Goal: Transaction & Acquisition: Purchase product/service

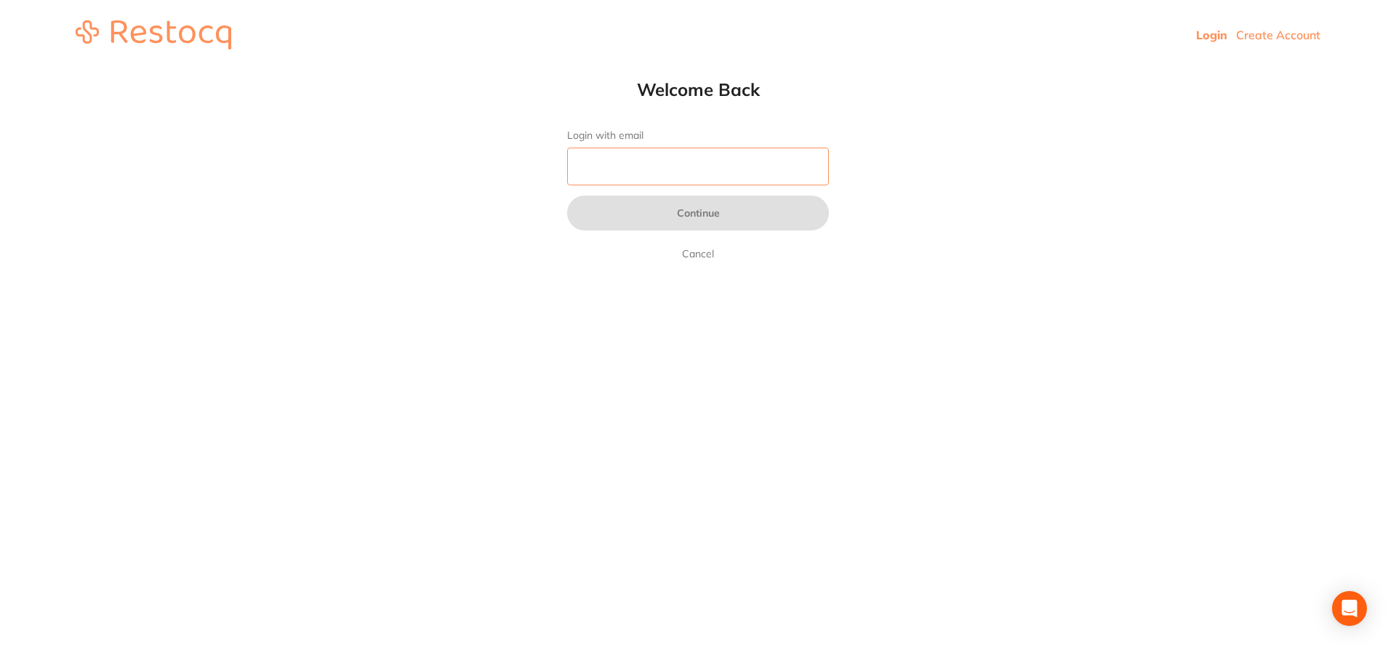
click at [609, 151] on input "Login with email" at bounding box center [698, 167] width 262 height 38
click at [661, 159] on input "Login with email" at bounding box center [698, 167] width 262 height 38
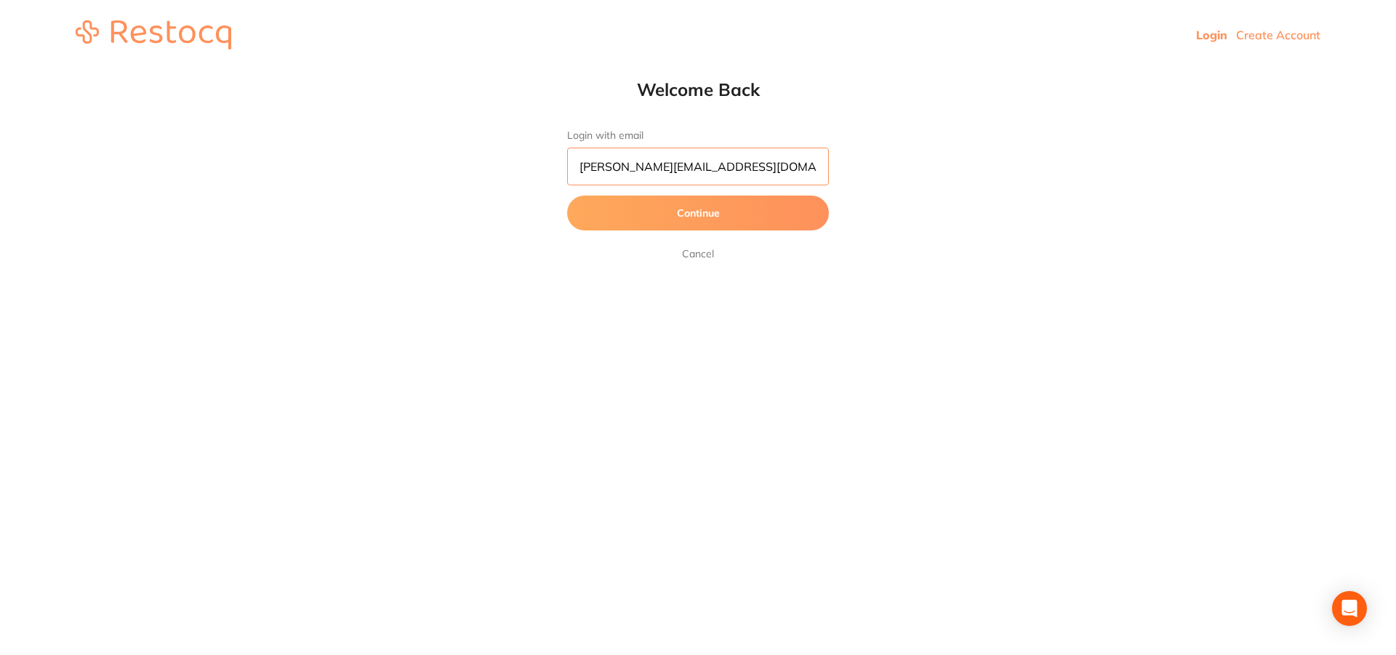
type input "[PERSON_NAME][EMAIL_ADDRESS][DOMAIN_NAME]"
click at [567, 196] on button "Continue" at bounding box center [698, 213] width 262 height 35
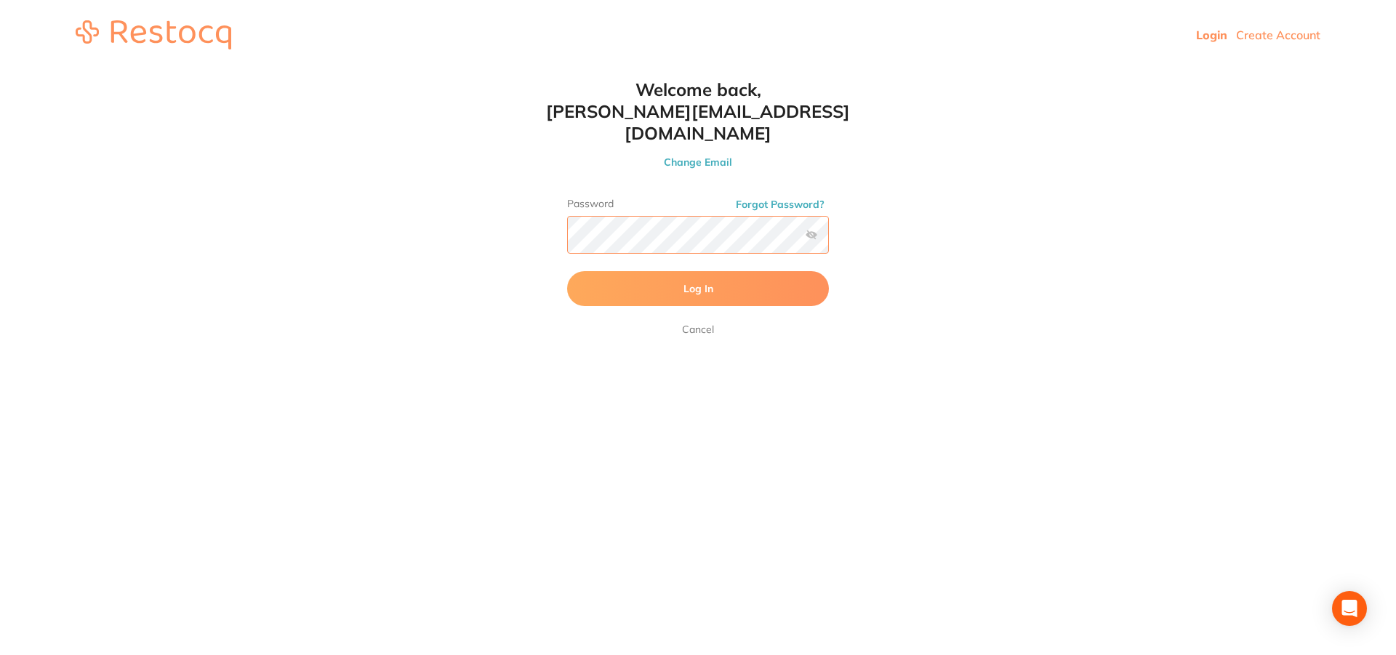
click at [567, 271] on button "Log In" at bounding box center [698, 288] width 262 height 35
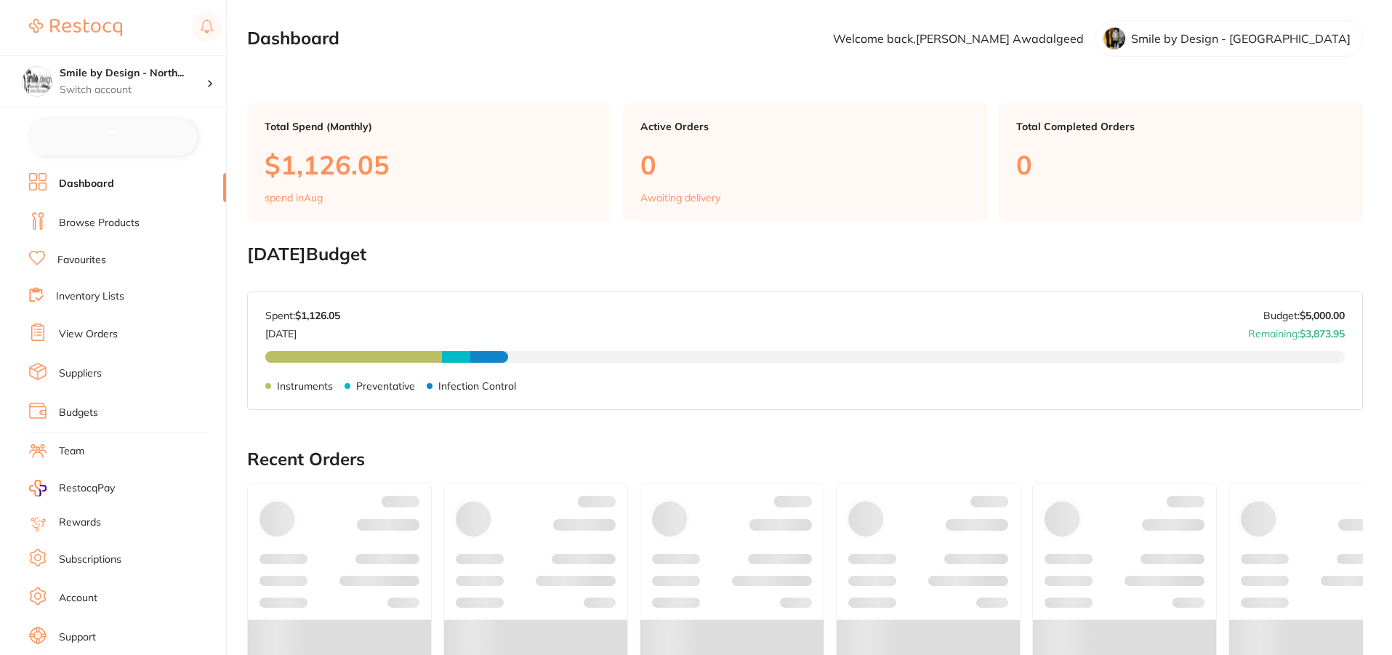
checkbox input "false"
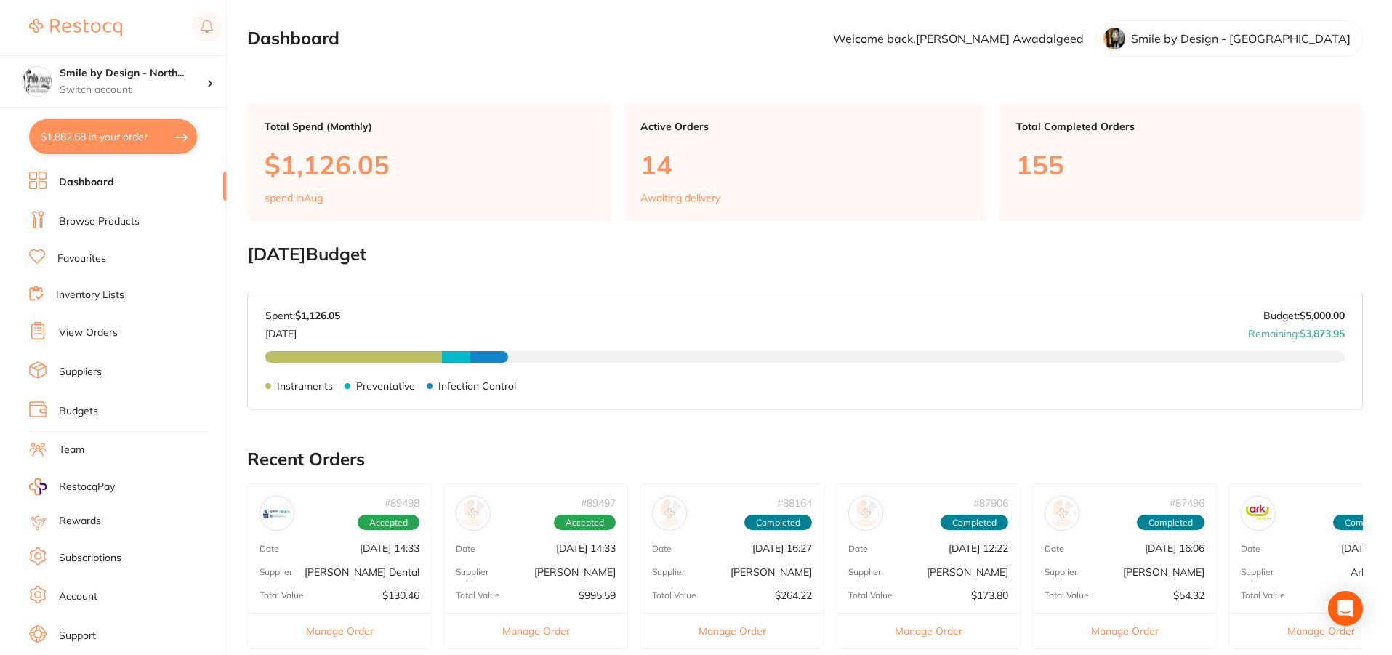
click at [97, 182] on link "Dashboard" at bounding box center [86, 182] width 55 height 15
click at [109, 224] on link "Browse Products" at bounding box center [99, 221] width 81 height 15
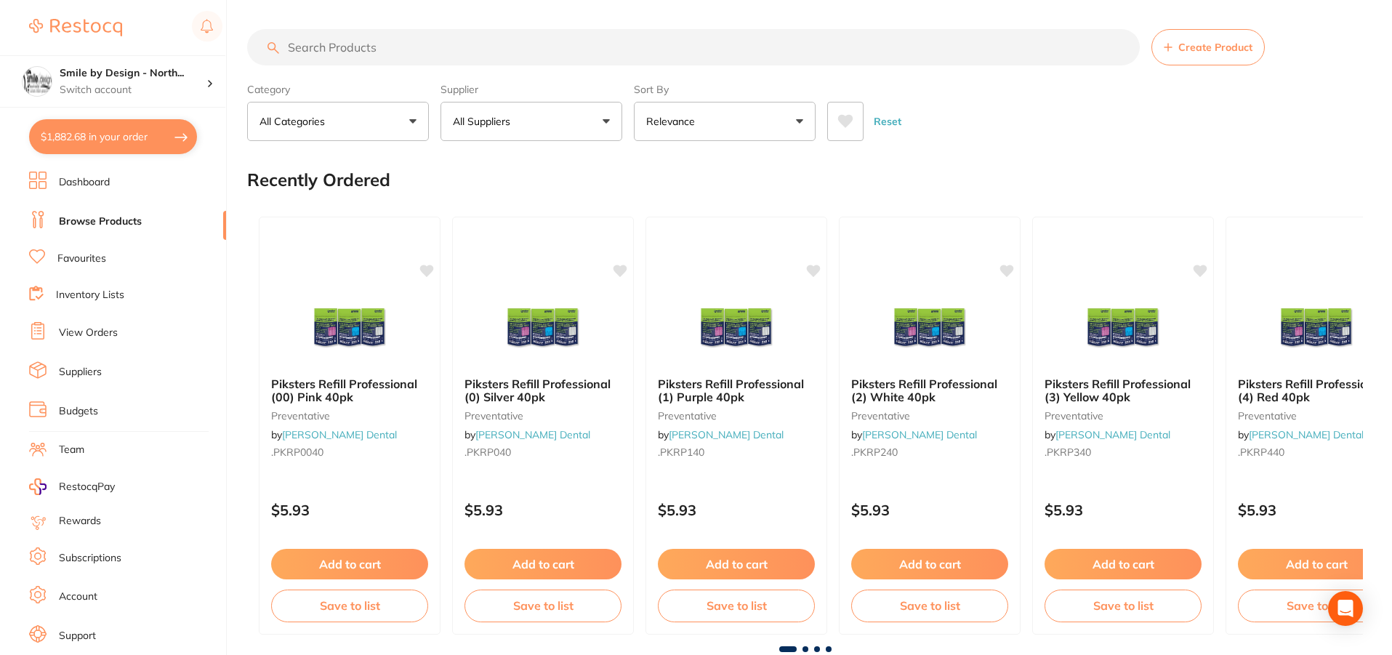
click at [103, 252] on link "Favourites" at bounding box center [81, 259] width 49 height 15
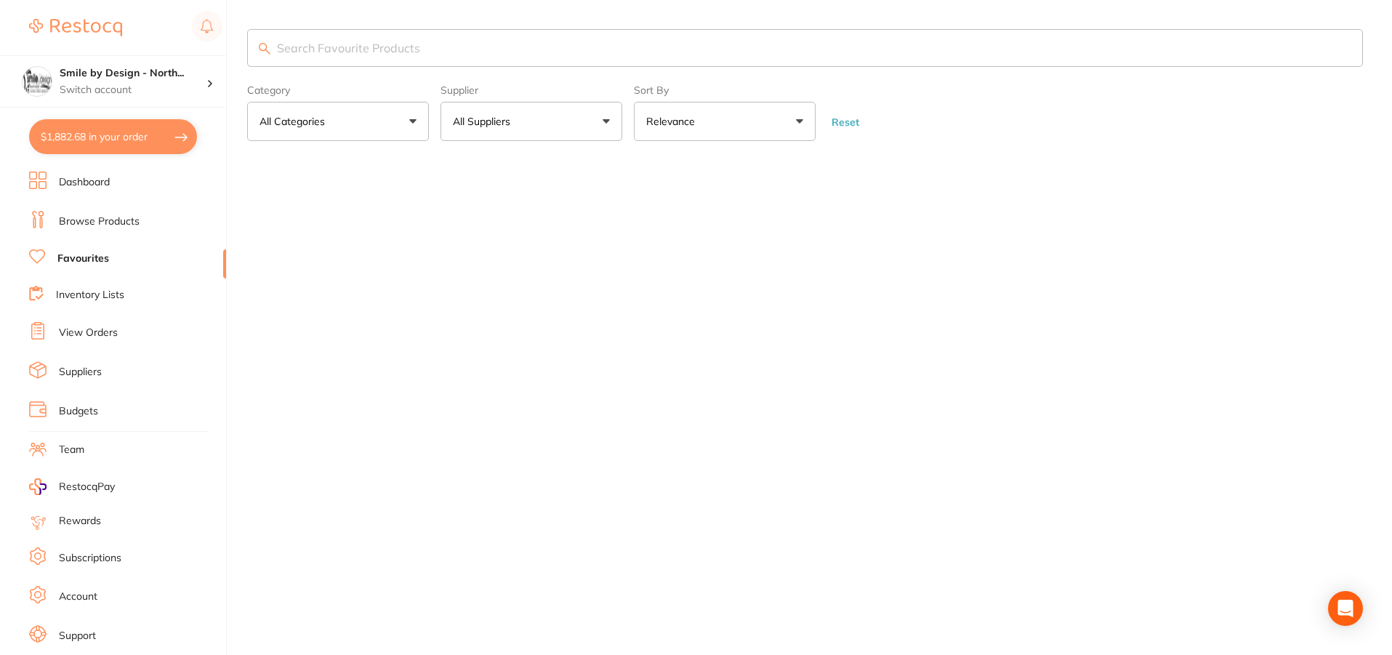
click at [340, 54] on input "search" at bounding box center [805, 48] width 1116 height 38
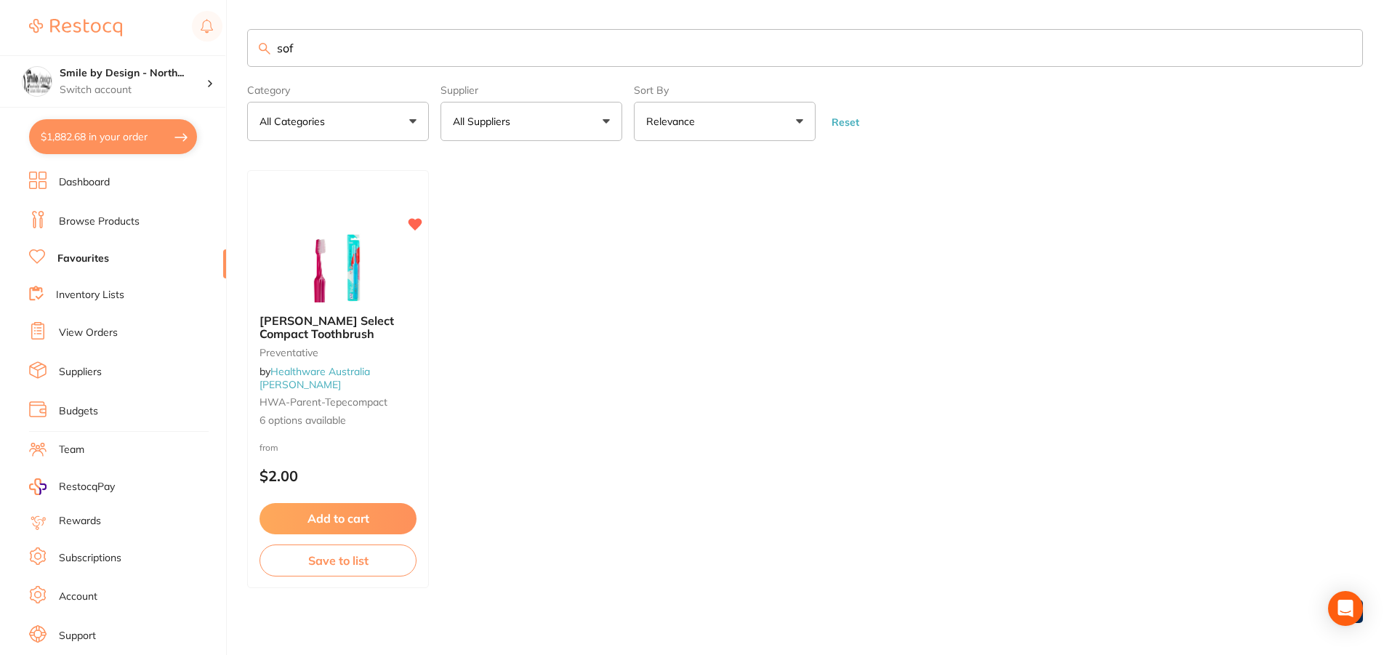
type input "sof"
click at [111, 225] on link "Browse Products" at bounding box center [99, 221] width 81 height 15
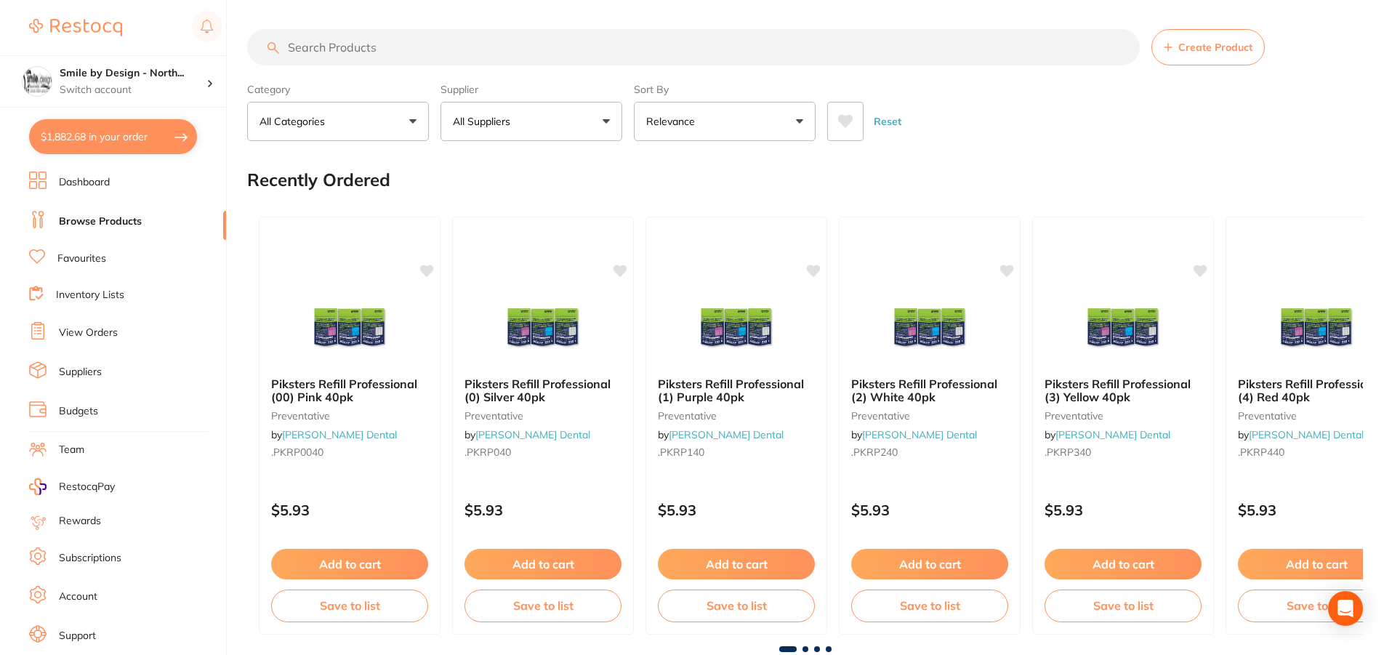
click at [391, 52] on input "search" at bounding box center [693, 47] width 893 height 36
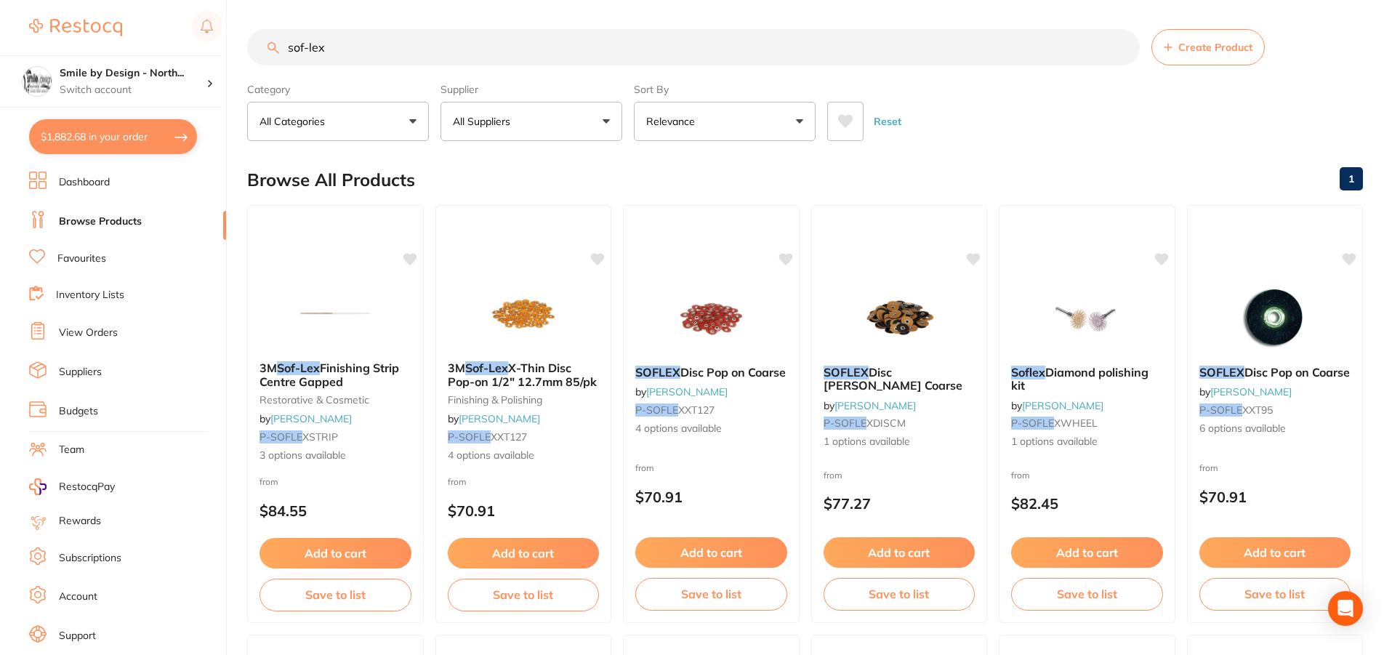
type input "sof-lex"
click at [684, 343] on img at bounding box center [711, 317] width 95 height 73
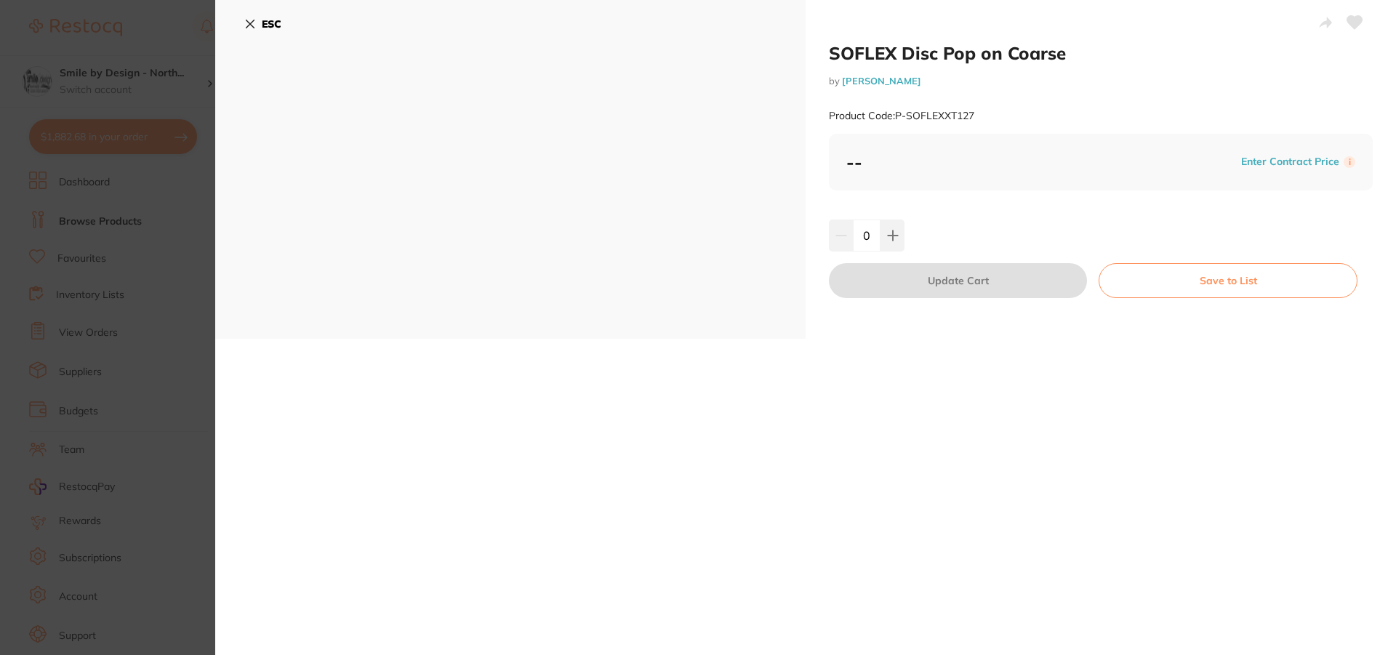
click at [262, 25] on b "ESC" at bounding box center [272, 23] width 20 height 13
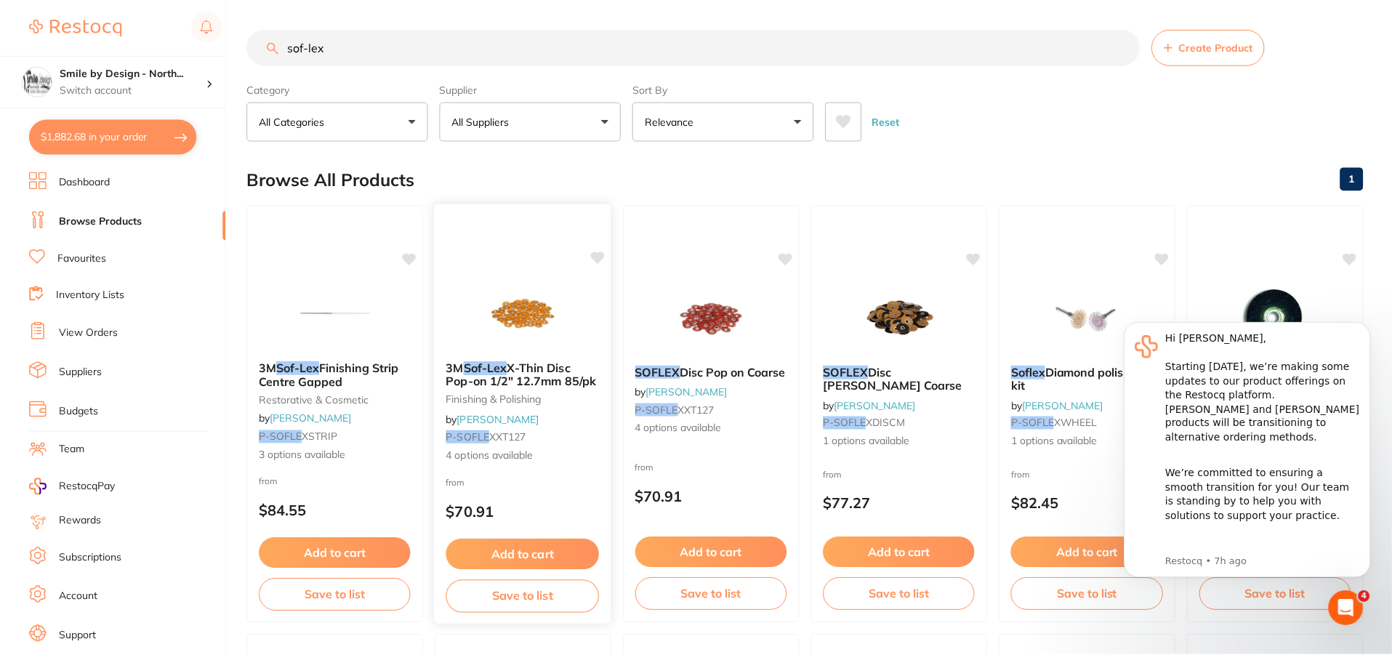
scroll to position [4, 0]
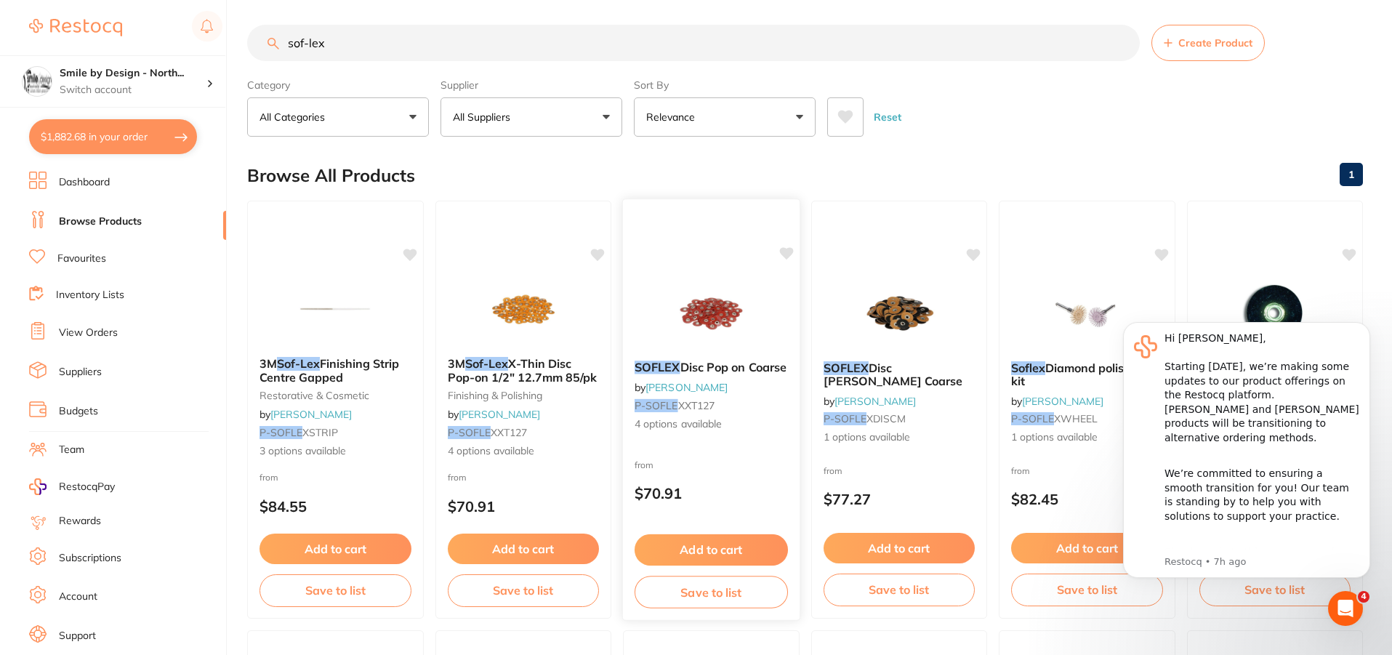
click at [710, 292] on img at bounding box center [711, 312] width 95 height 73
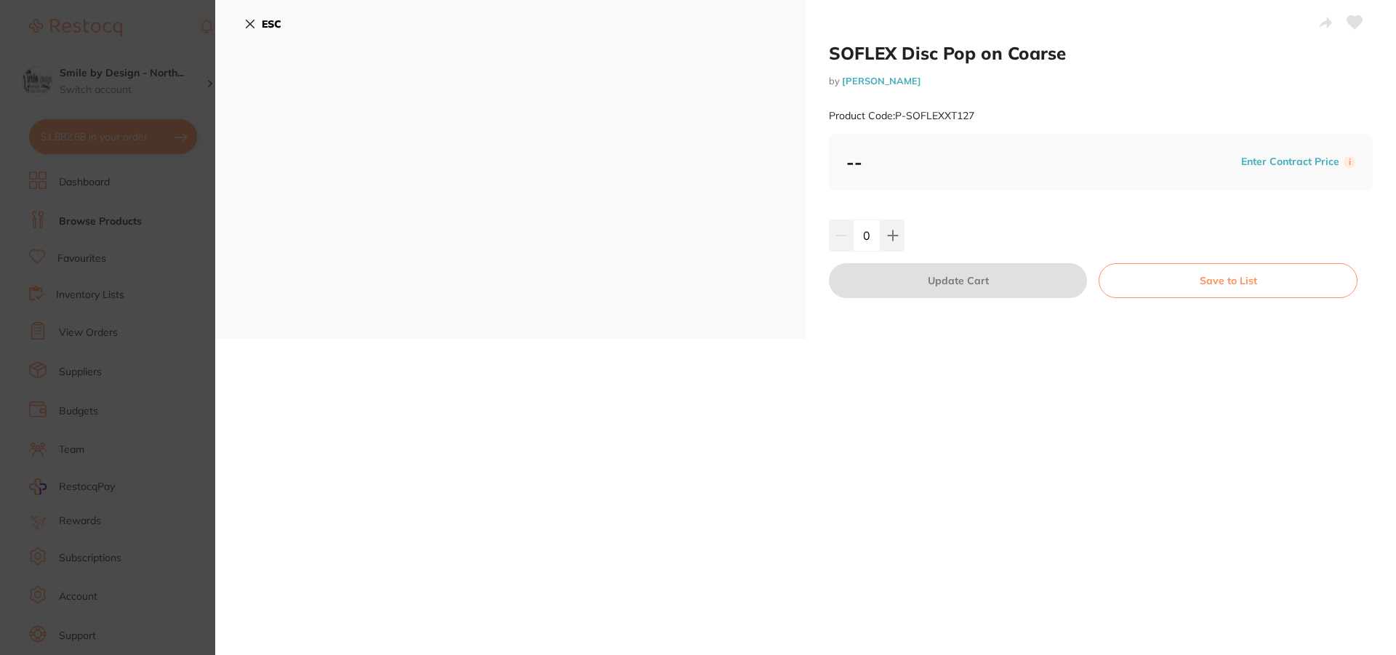
click at [265, 29] on b "ESC" at bounding box center [272, 23] width 20 height 13
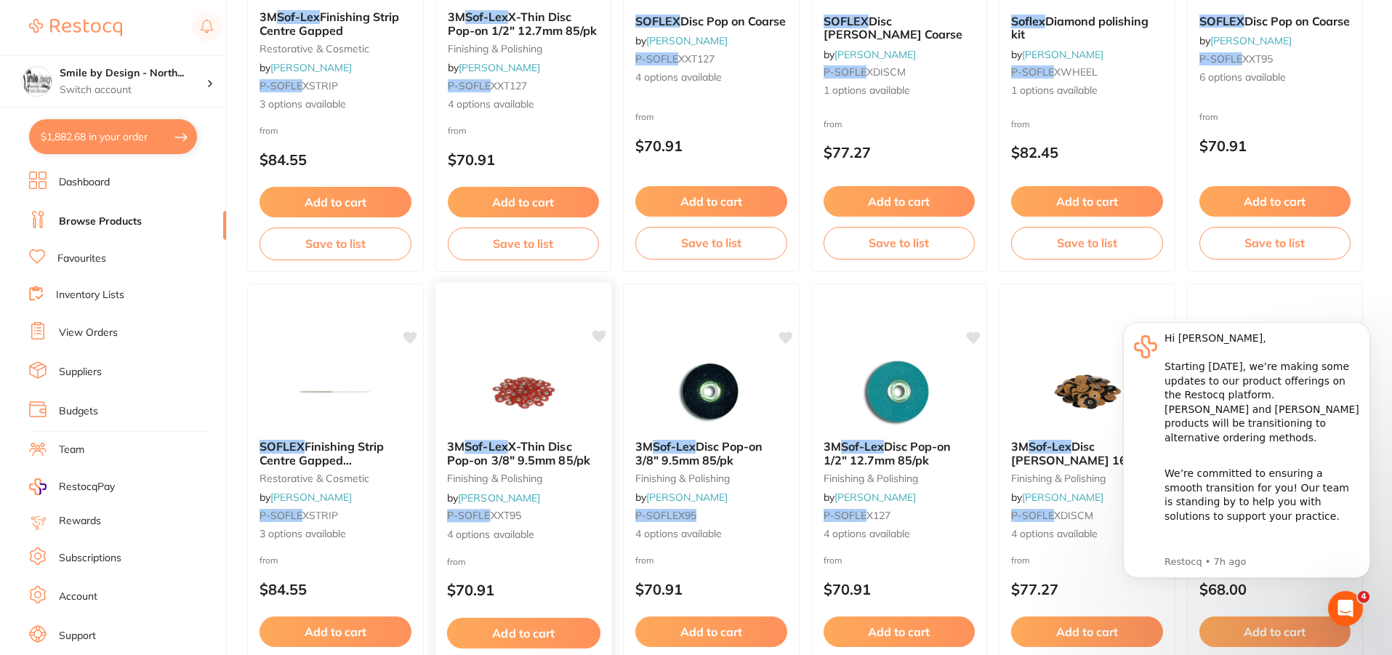
scroll to position [368, 0]
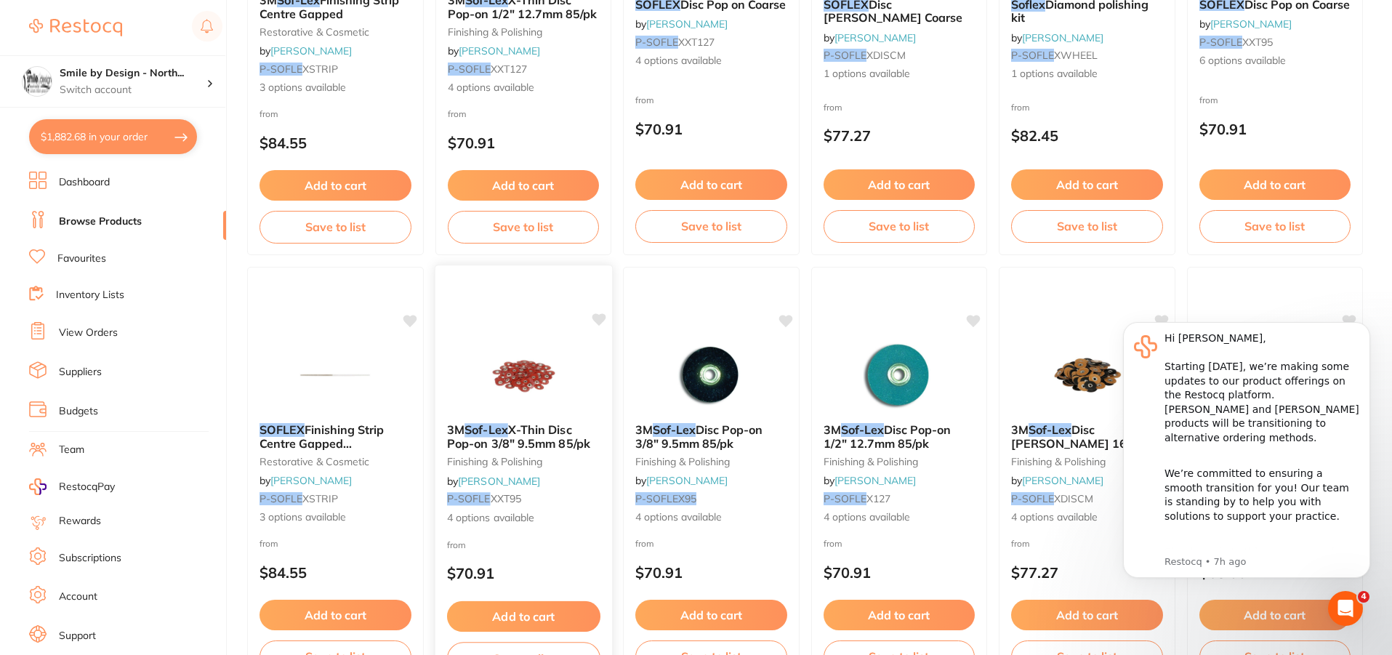
click at [518, 331] on div "3M Sof-Lex X-Thin Disc Pop-on 3/8" 9.5mm 85/pk finishing & polishing by [PERSON…" at bounding box center [523, 476] width 178 height 422
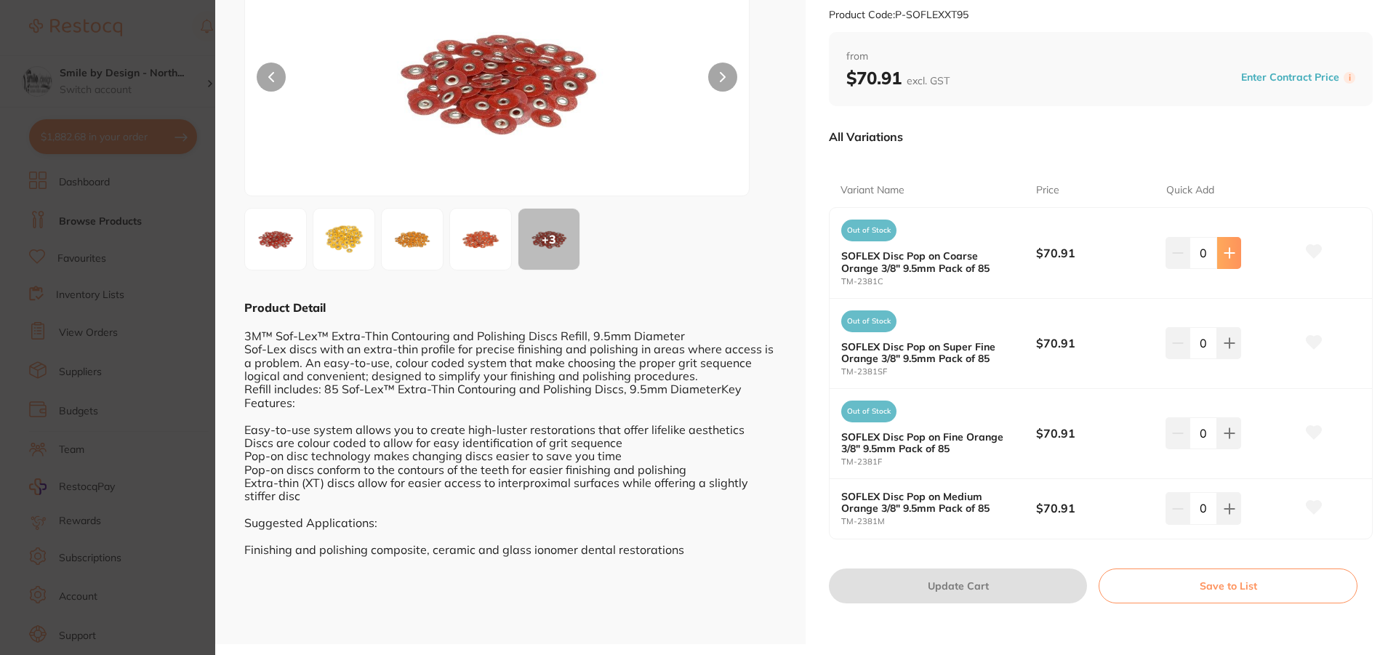
click at [1224, 256] on icon at bounding box center [1230, 253] width 12 height 12
type input "1"
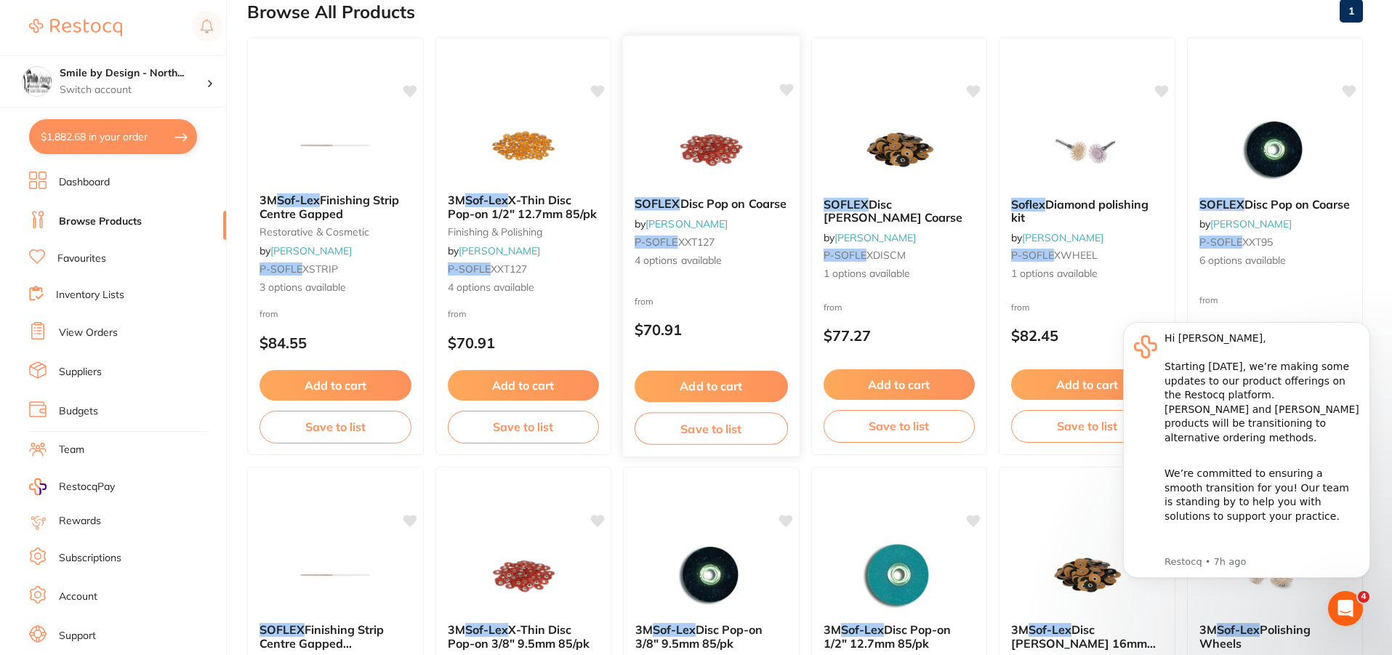
scroll to position [150, 0]
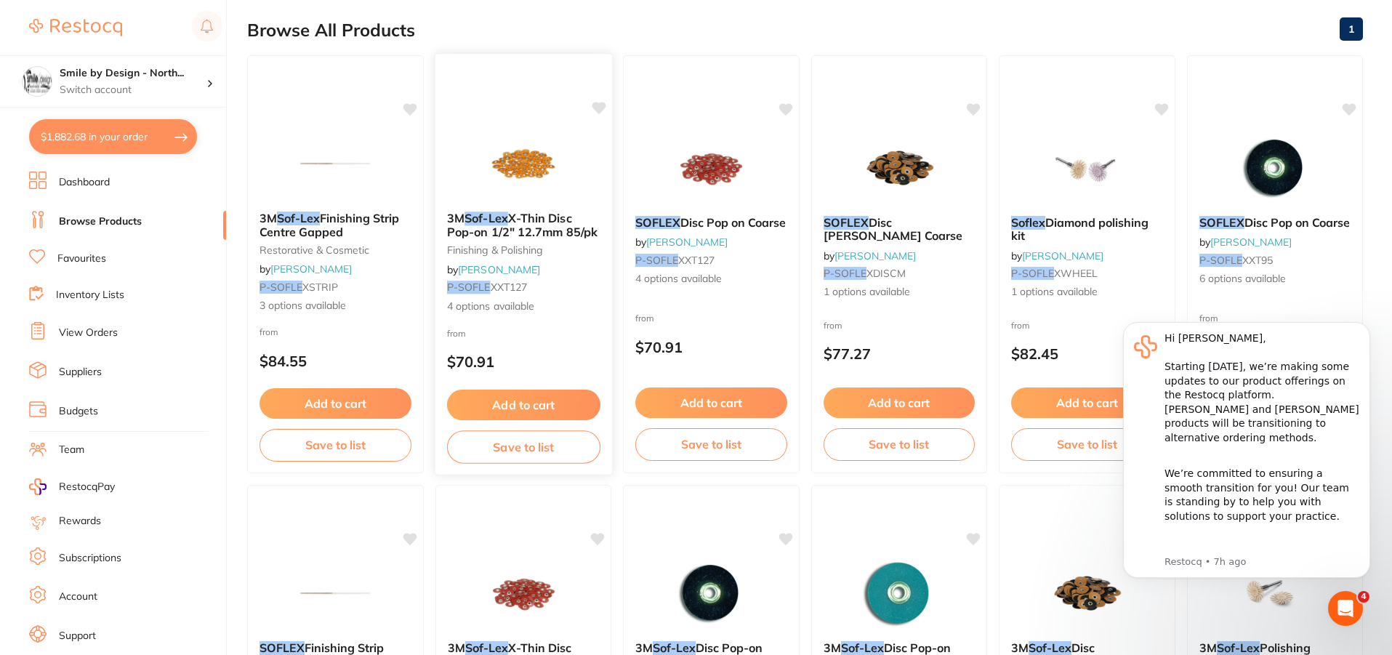
click at [536, 215] on span "X-Thin Disc Pop-on 1/2" 12.7mm 85/pk" at bounding box center [521, 225] width 150 height 28
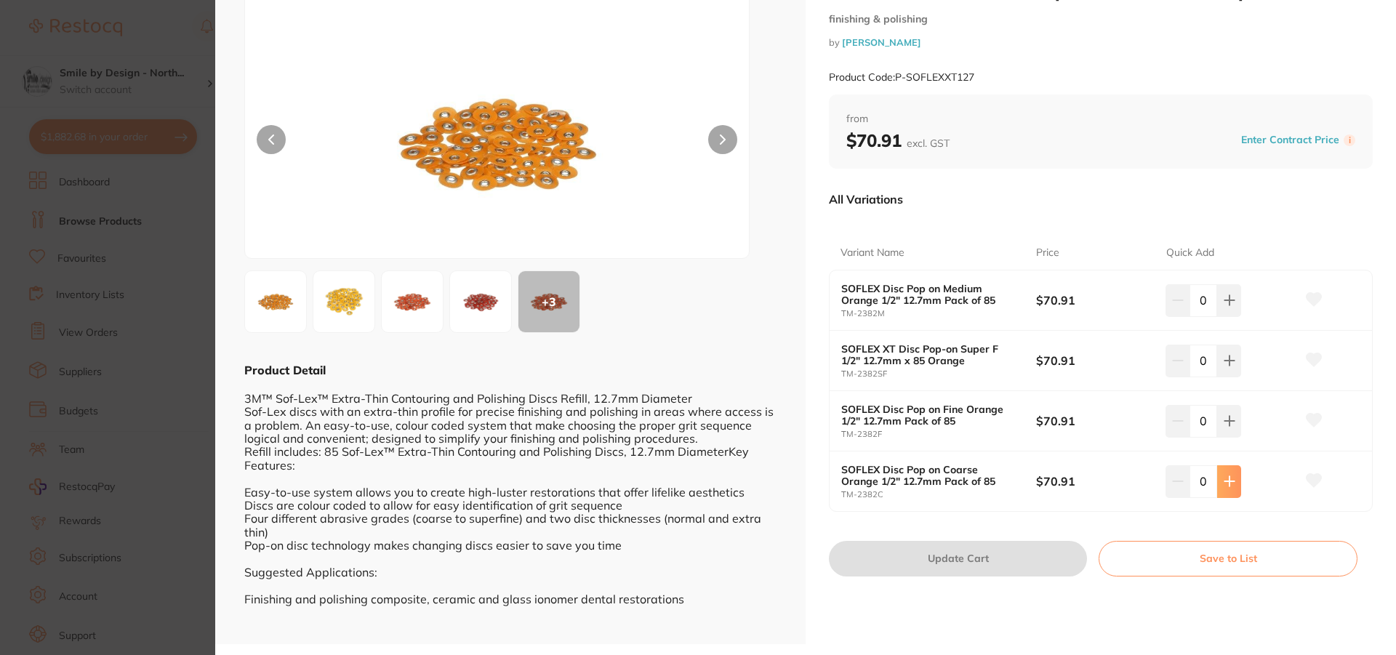
click at [1232, 316] on button at bounding box center [1229, 300] width 24 height 32
type input "1"
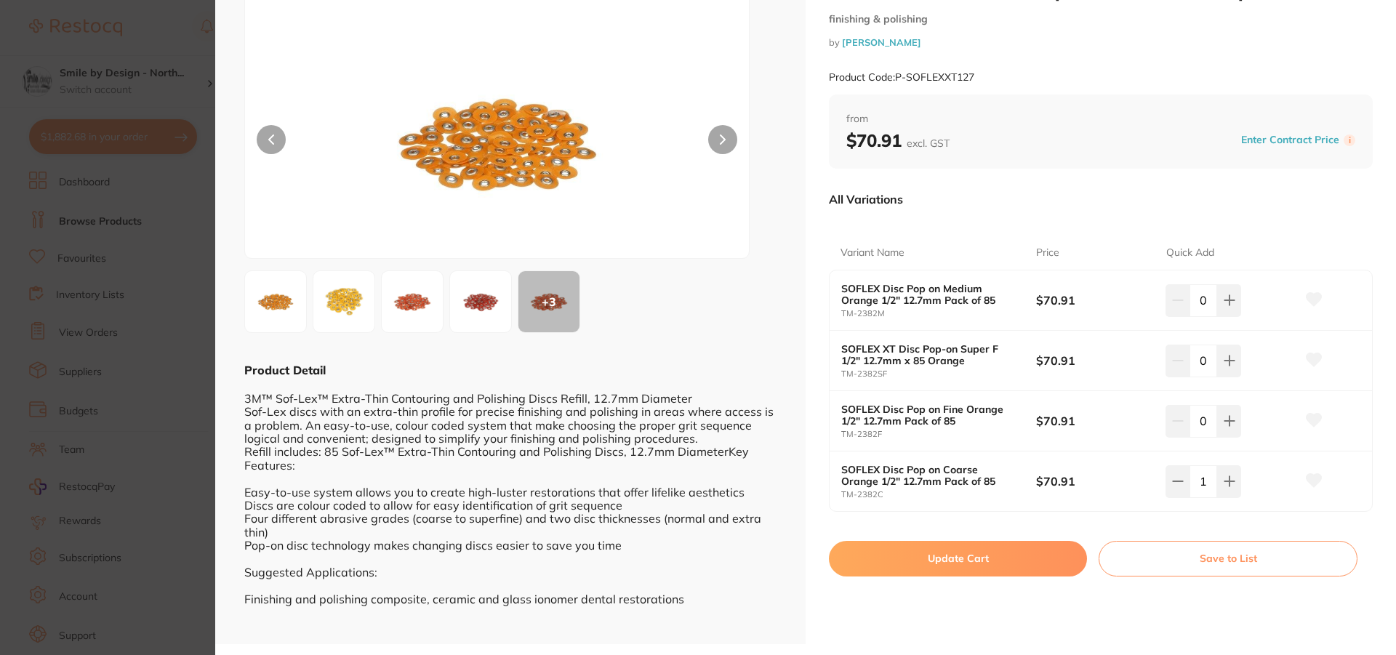
click at [936, 553] on button "Update Cart" at bounding box center [958, 558] width 258 height 35
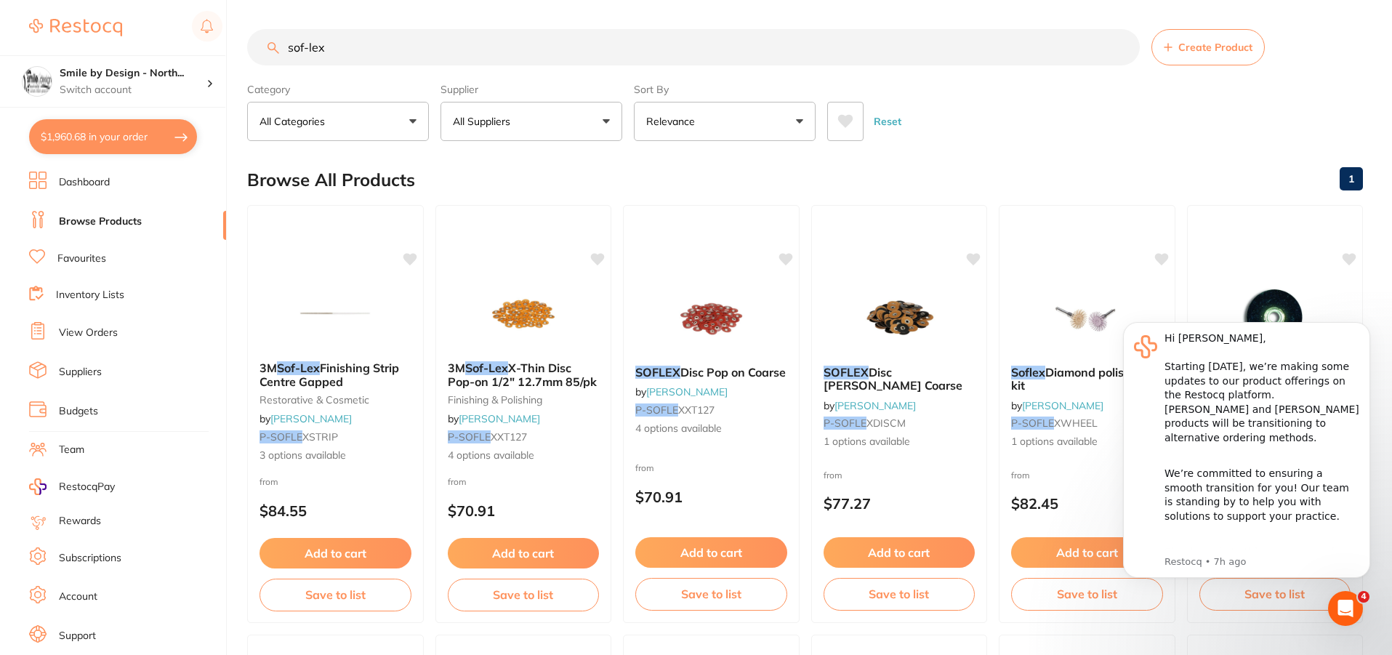
click at [356, 48] on input "sof-lex" at bounding box center [693, 47] width 893 height 36
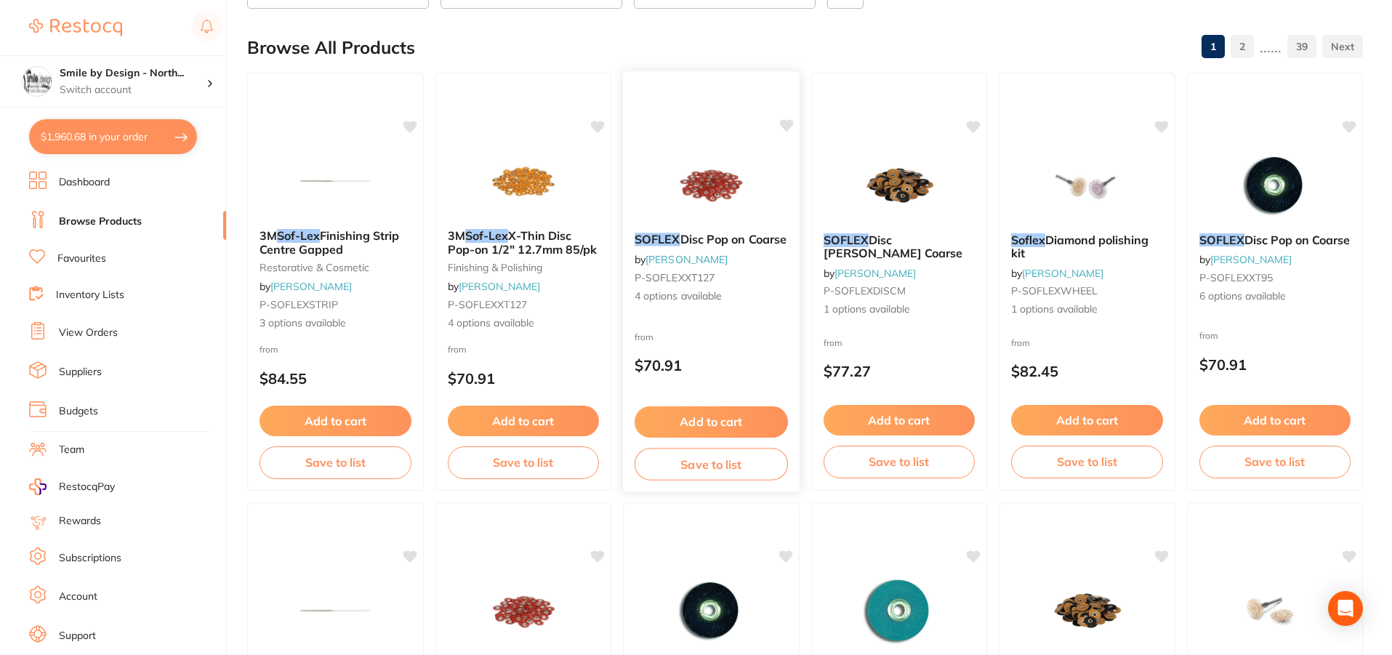
scroll to position [145, 0]
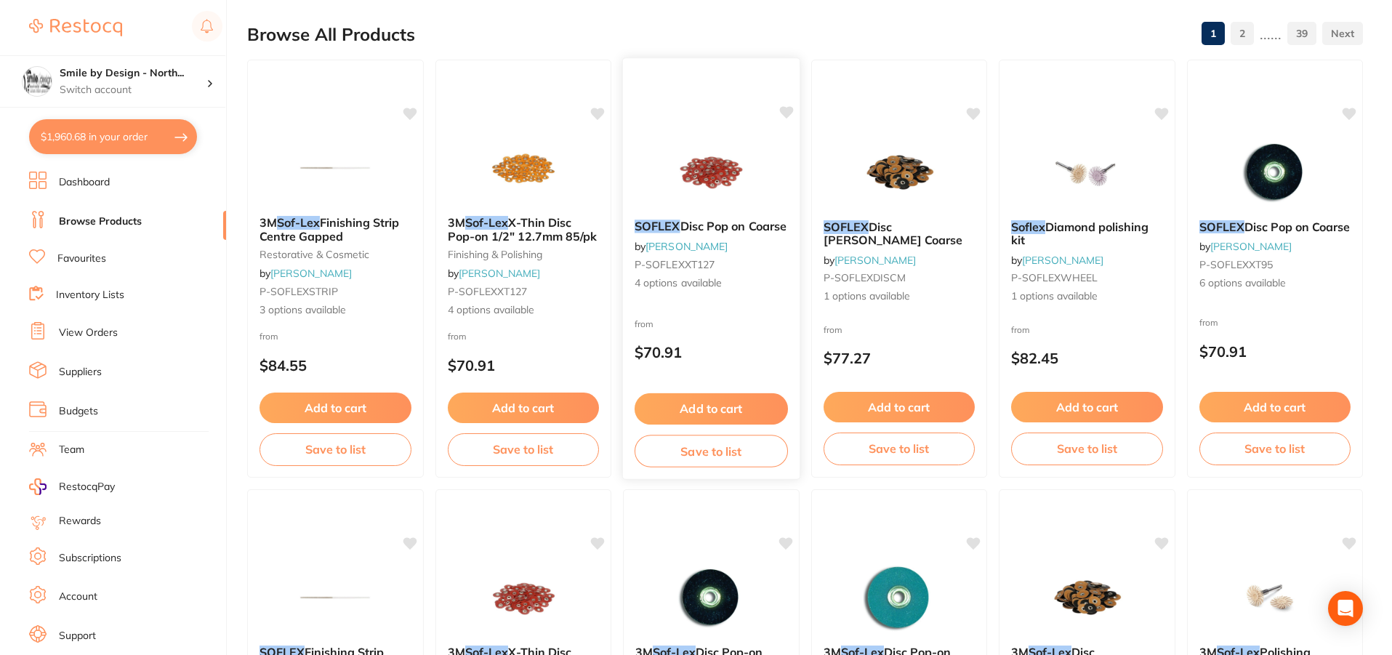
type input "sof-lex ed"
click at [736, 196] on img at bounding box center [711, 171] width 95 height 73
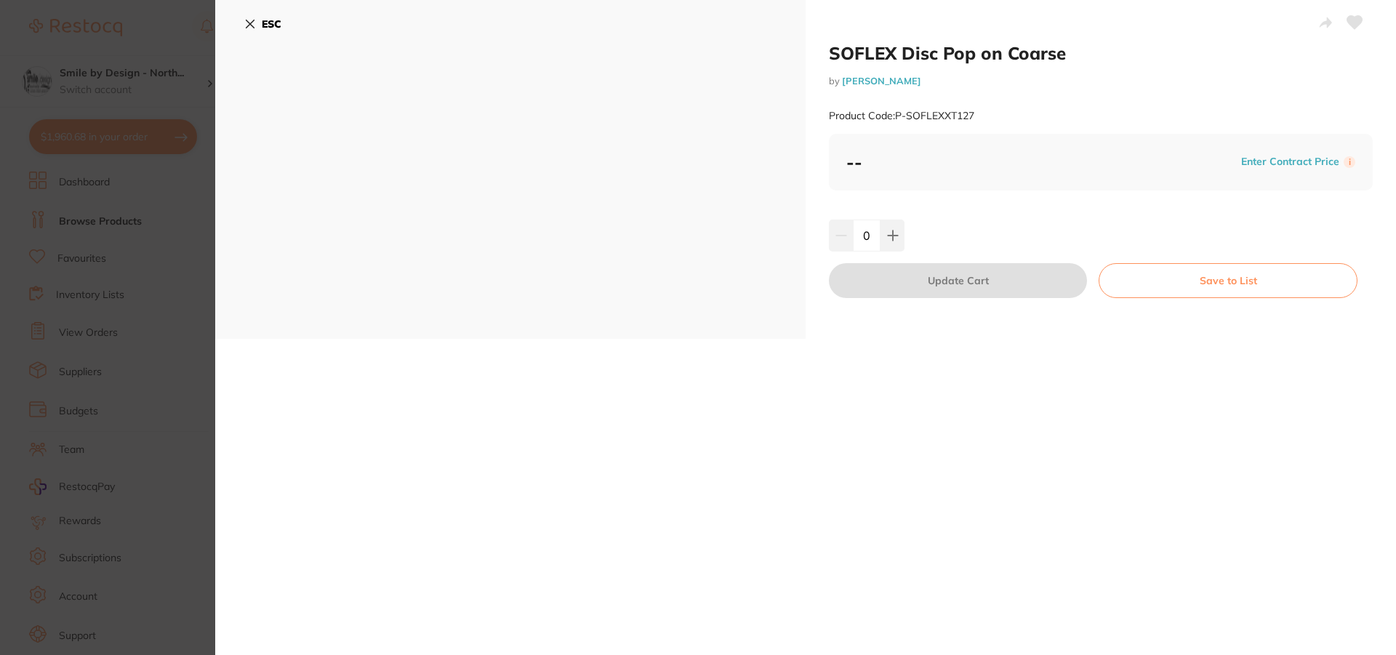
click at [1365, 22] on button at bounding box center [1354, 24] width 36 height 36
click at [1357, 27] on icon at bounding box center [1354, 22] width 16 height 15
click at [257, 17] on button "ESC" at bounding box center [262, 24] width 37 height 25
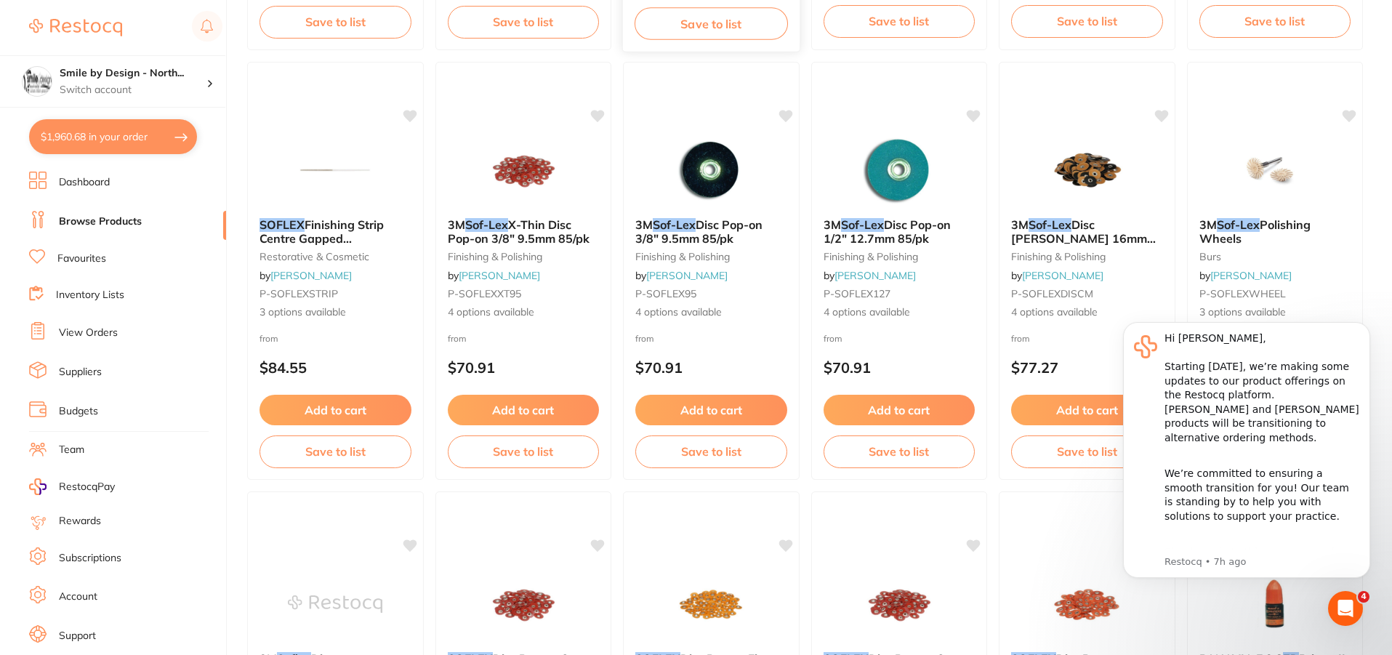
scroll to position [582, 0]
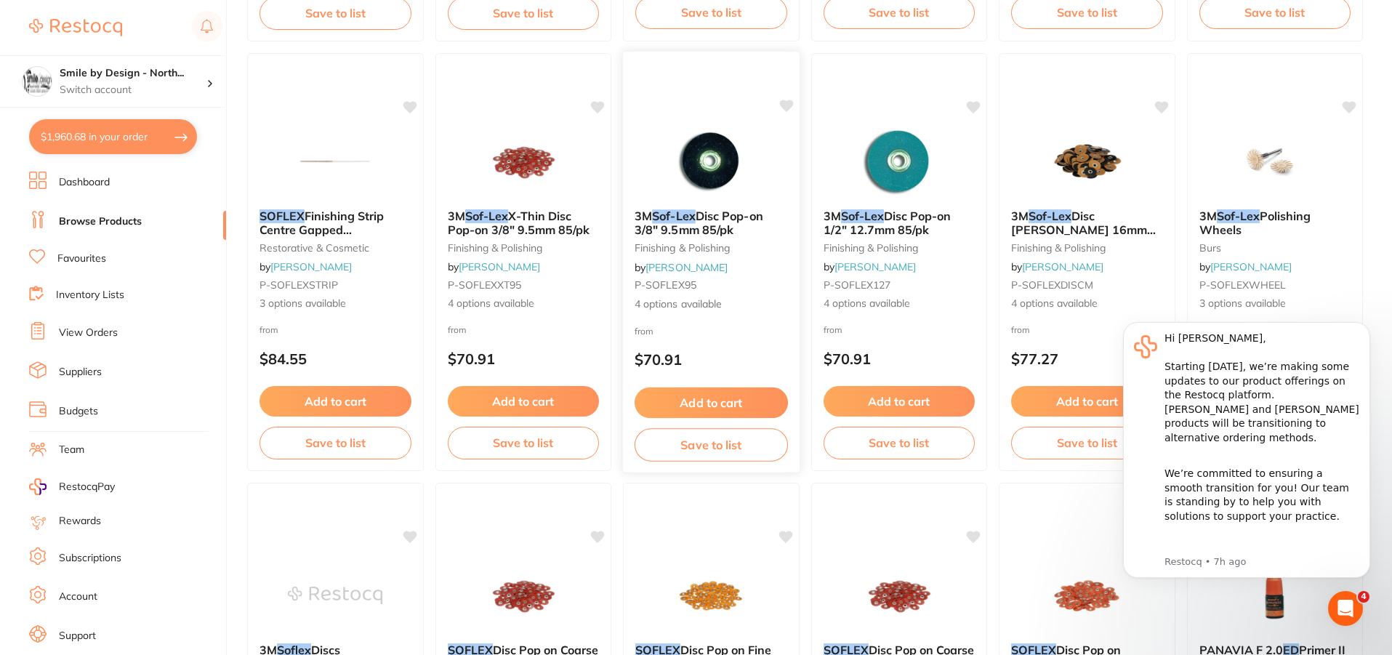
click at [733, 297] on span "4 options available" at bounding box center [711, 304] width 153 height 15
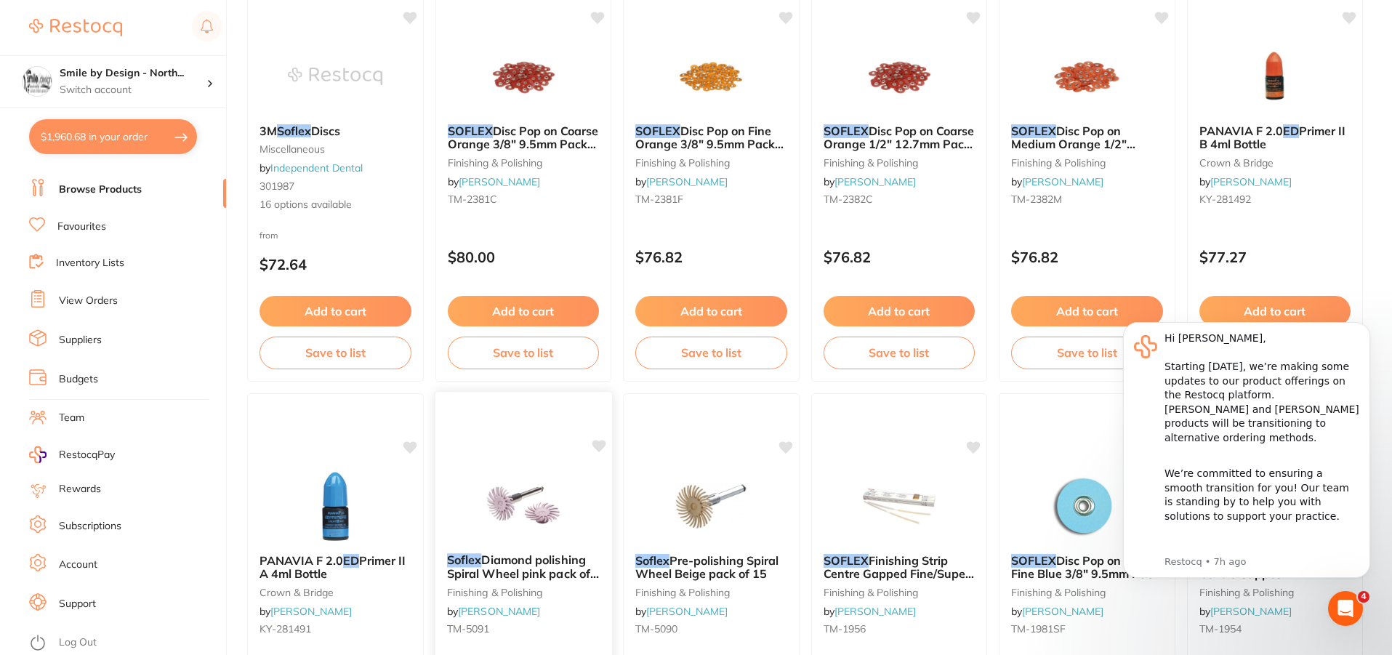
scroll to position [945, 0]
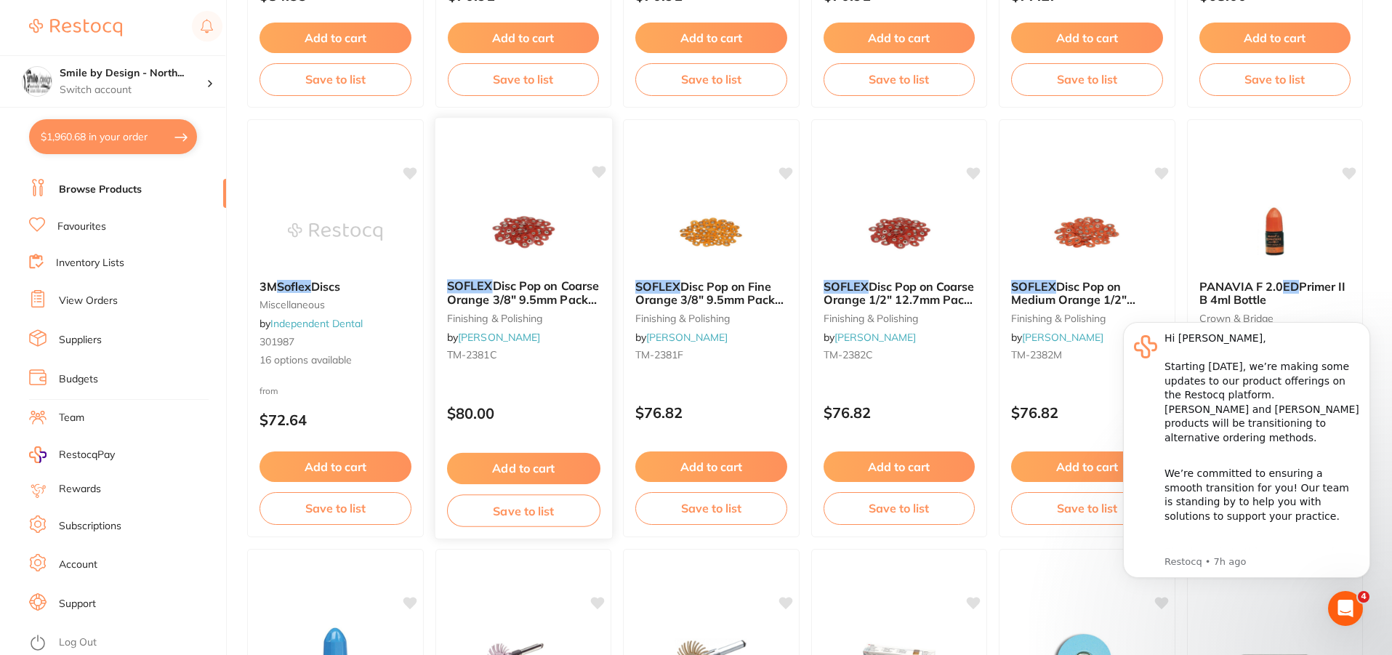
click at [579, 340] on div "SOFLEX Disc Pop on Coarse Orange 3/8" 9.5mm Pack of 85 finishing & polishing by…" at bounding box center [523, 323] width 177 height 111
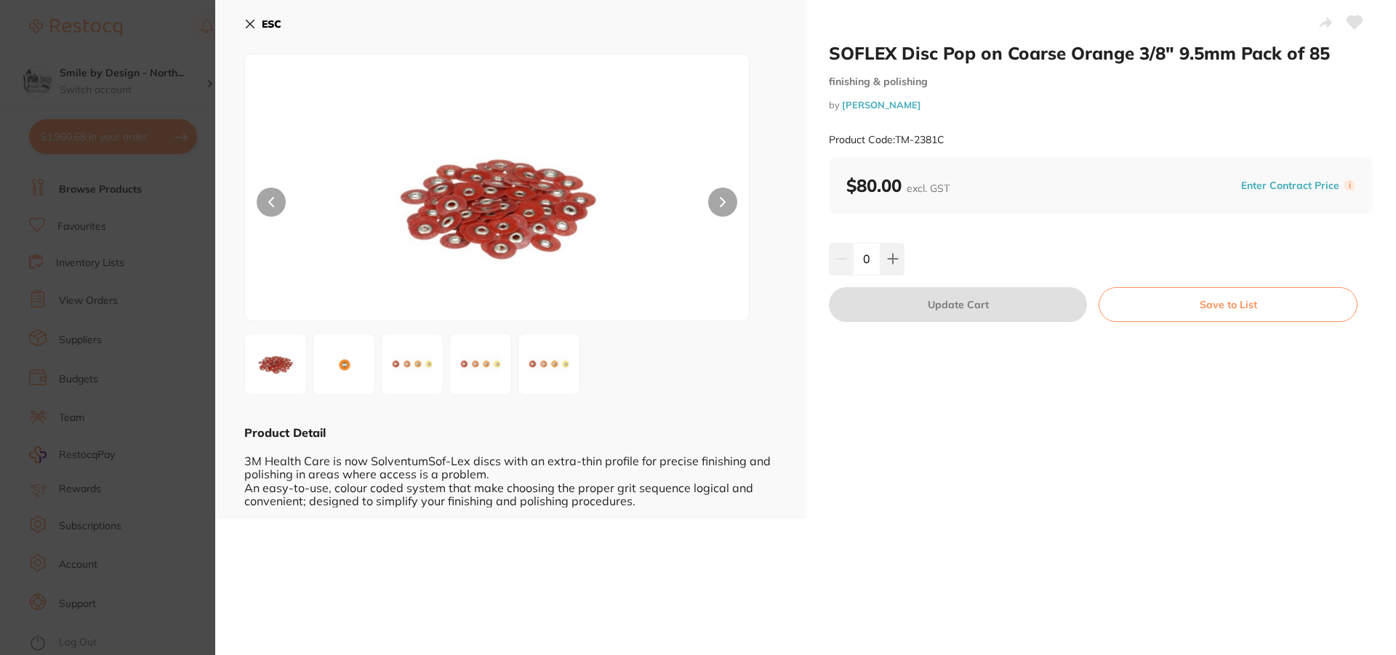
click at [270, 19] on b "ESC" at bounding box center [272, 23] width 20 height 13
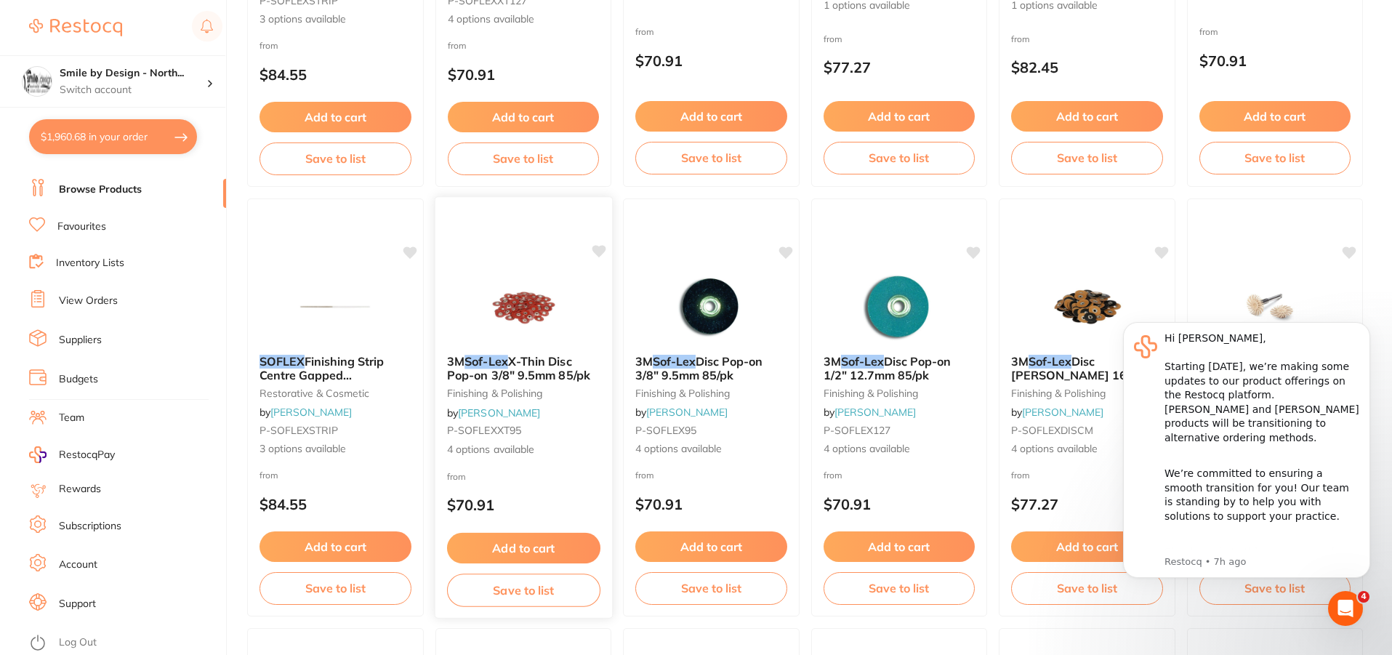
click at [562, 434] on small "P-SOFLEXXT95" at bounding box center [522, 431] width 153 height 12
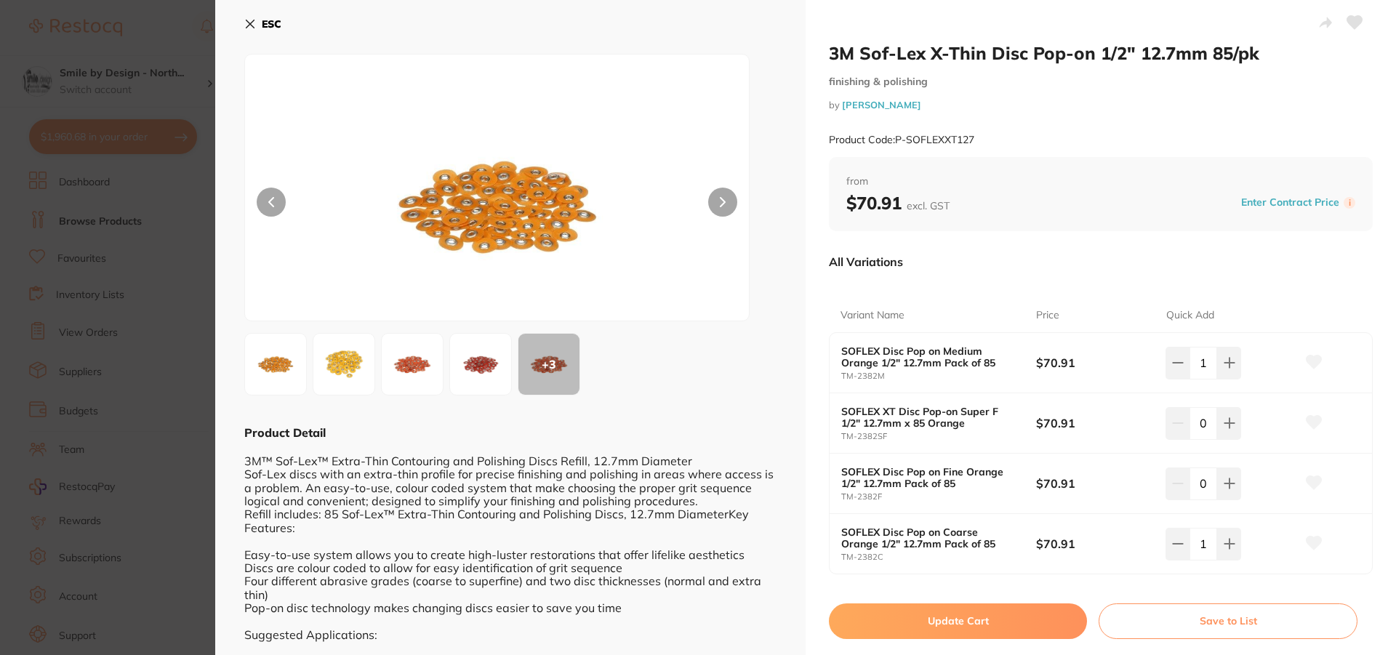
scroll to position [63, 0]
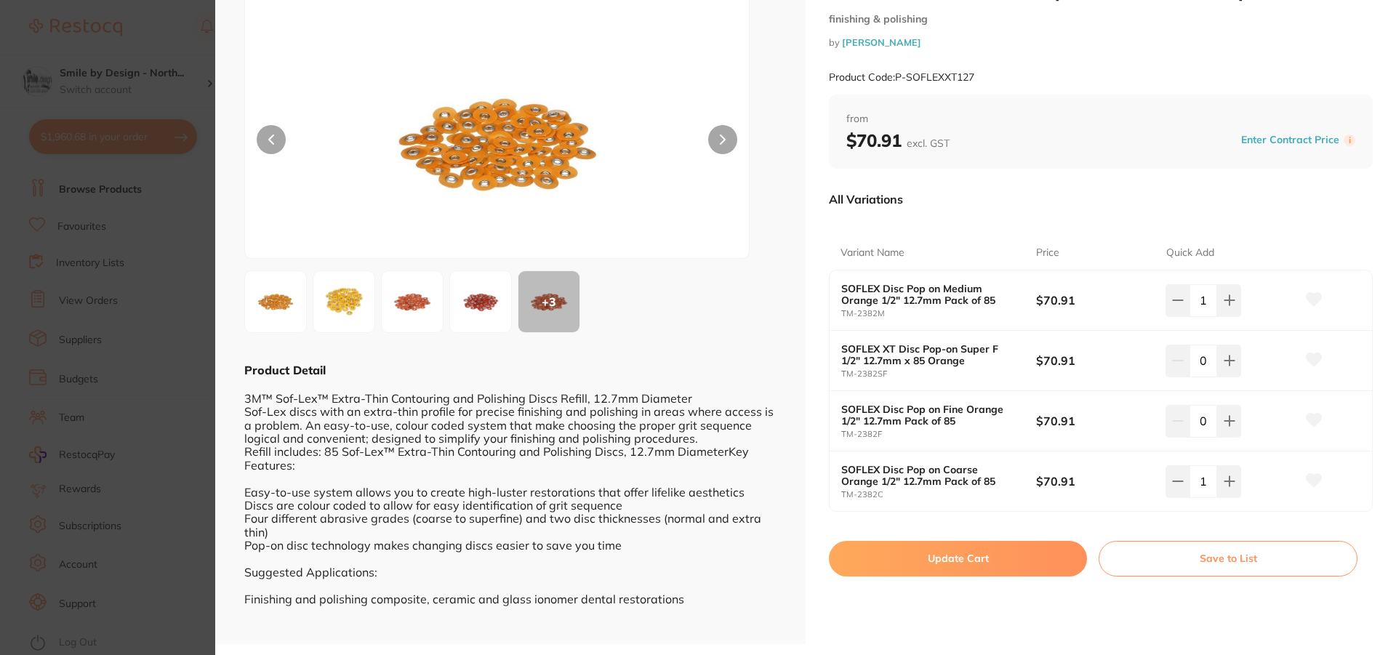
click at [953, 550] on button "Update Cart" at bounding box center [958, 558] width 258 height 35
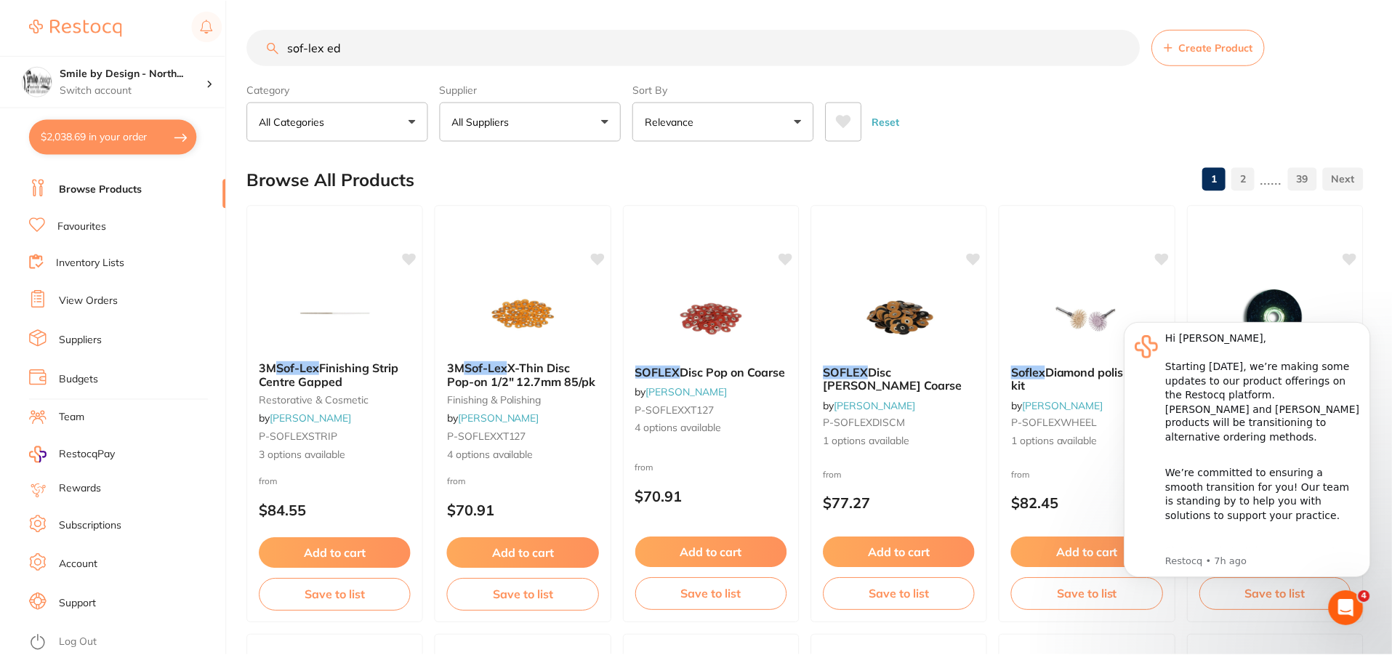
scroll to position [218, 0]
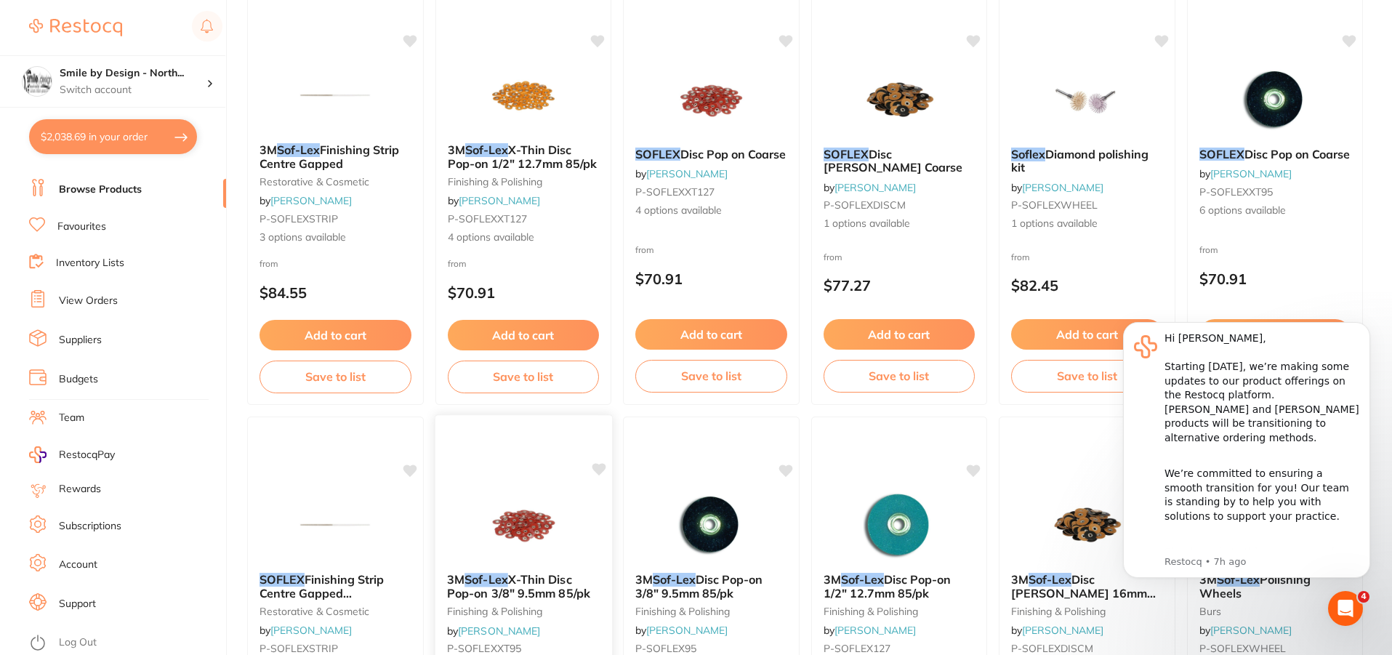
click at [513, 481] on div "3M Sof-Lex X-Thin Disc Pop-on 3/8" 9.5mm 85/pk finishing & polishing by Adam De…" at bounding box center [523, 625] width 178 height 422
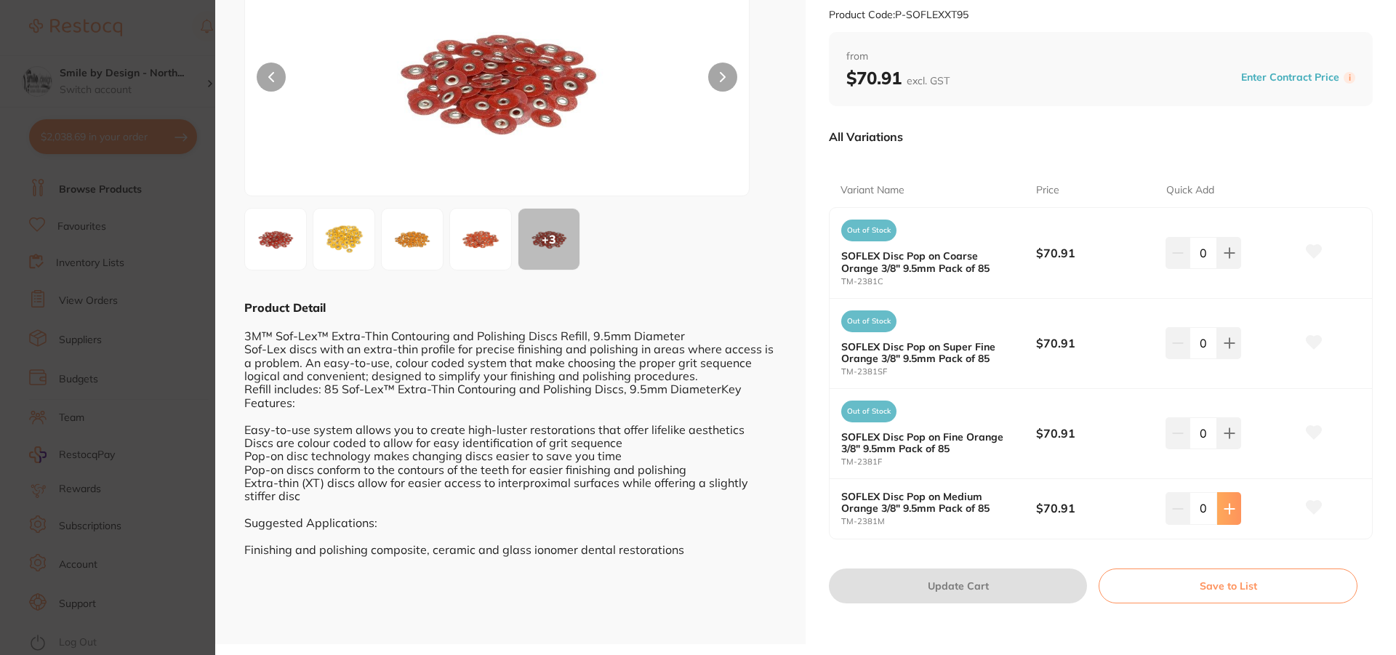
click at [1232, 269] on button at bounding box center [1229, 253] width 24 height 32
type input "1"
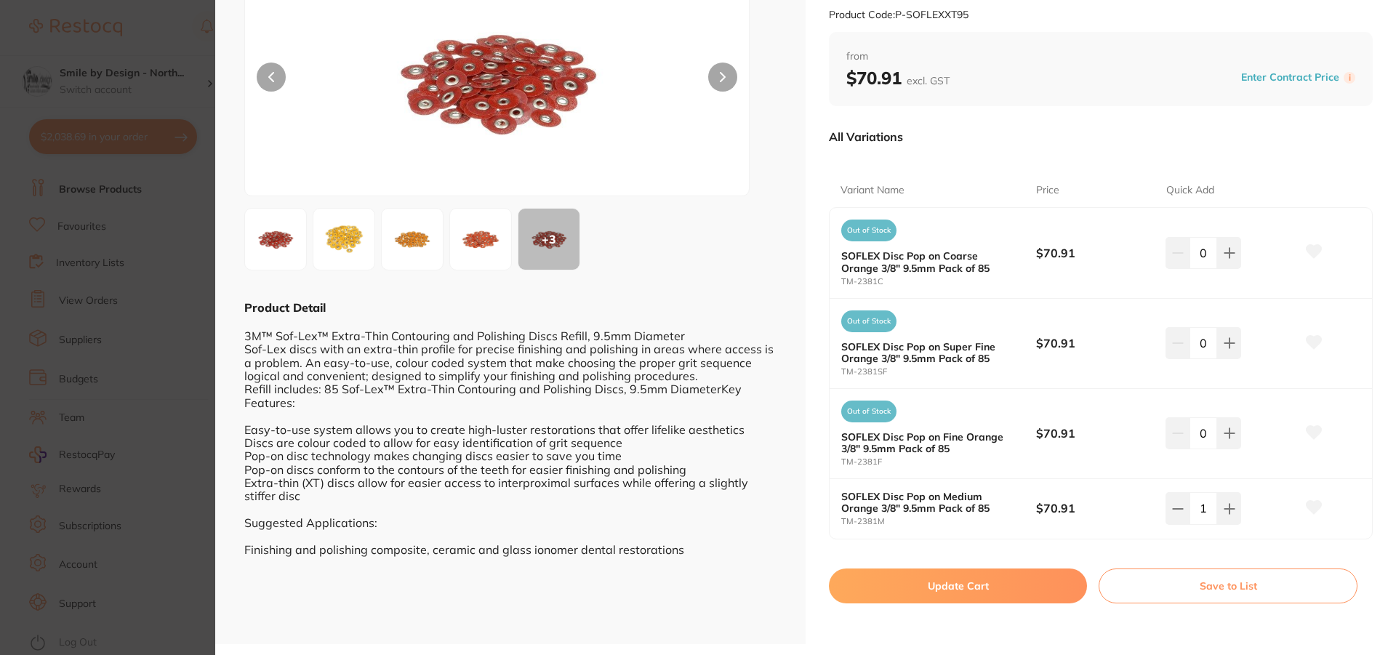
drag, startPoint x: 899, startPoint y: 583, endPoint x: 100, endPoint y: 249, distance: 866.8
click at [899, 583] on button "Update Cart" at bounding box center [958, 586] width 258 height 35
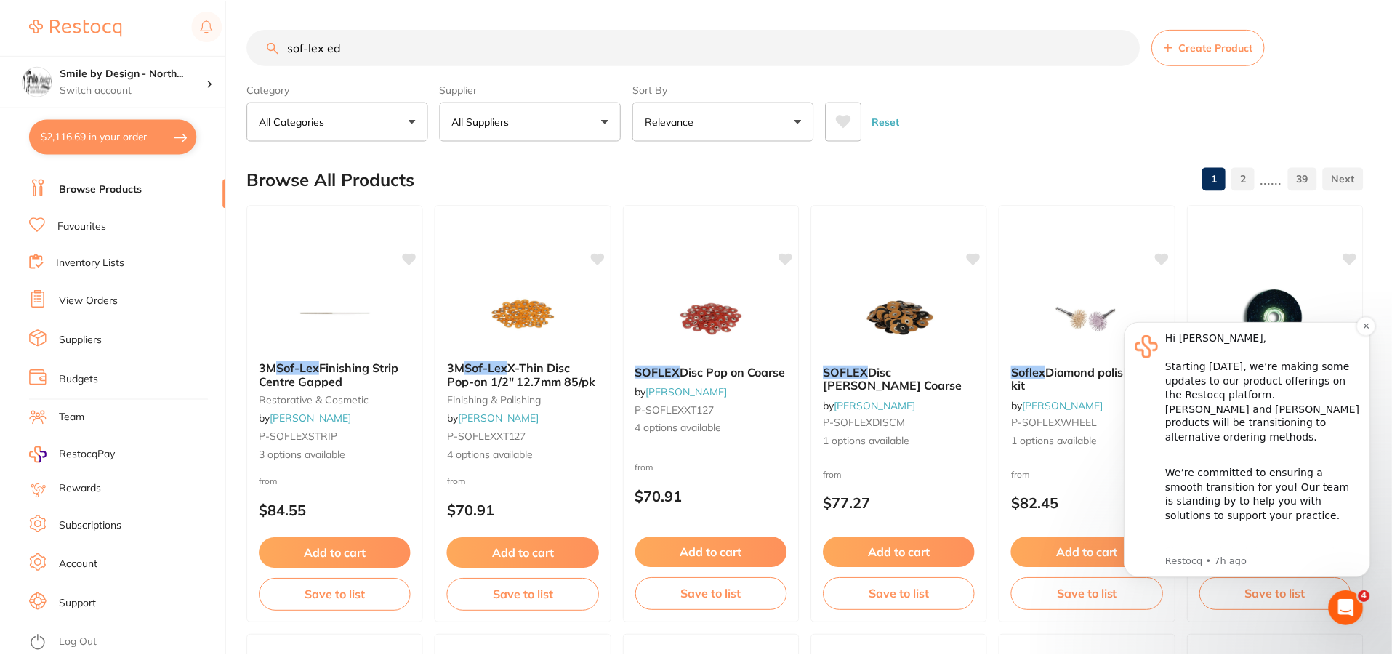
scroll to position [218, 0]
